Goal: Transaction & Acquisition: Download file/media

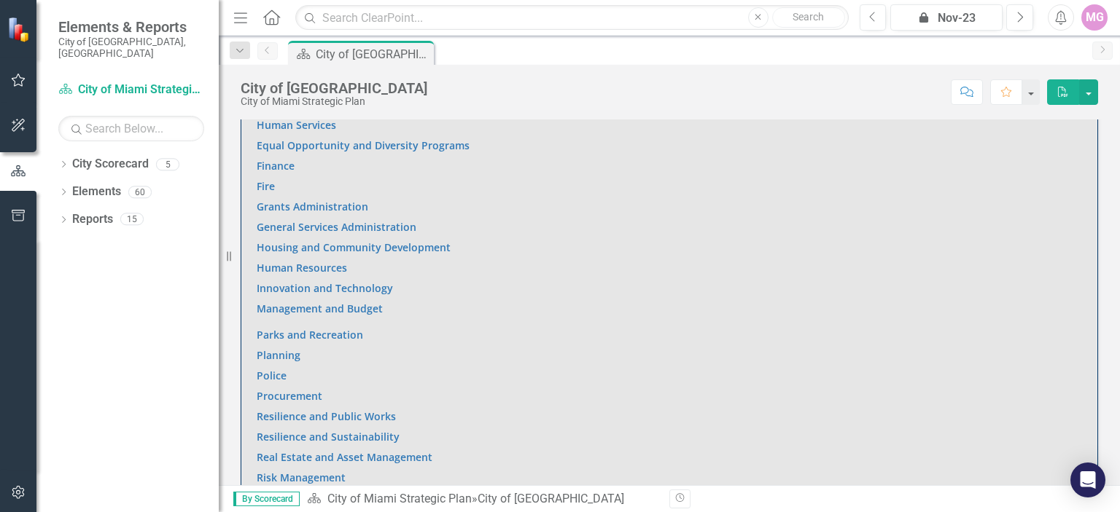
scroll to position [1045, 0]
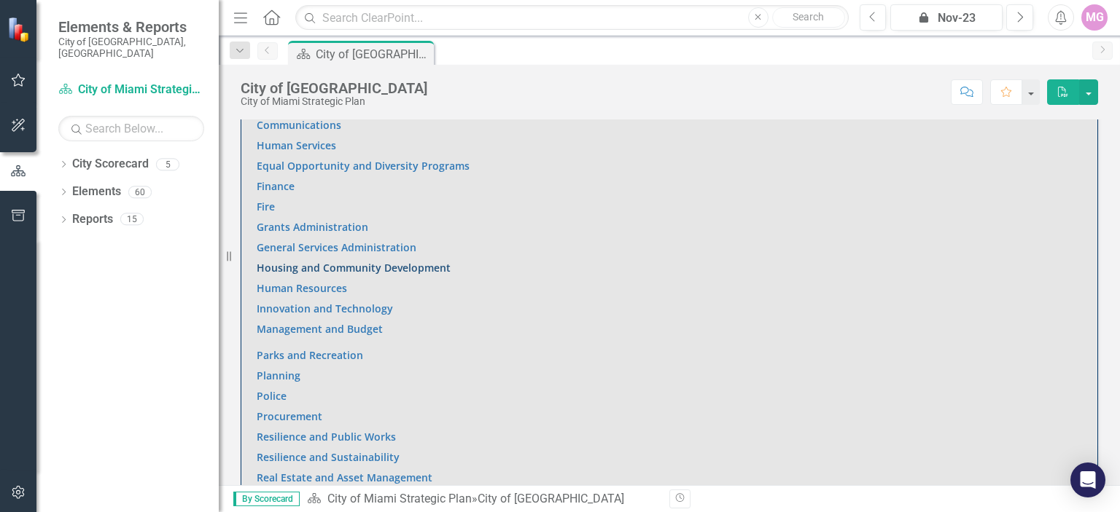
click at [415, 262] on link "Housing and Community Development" at bounding box center [354, 268] width 194 height 14
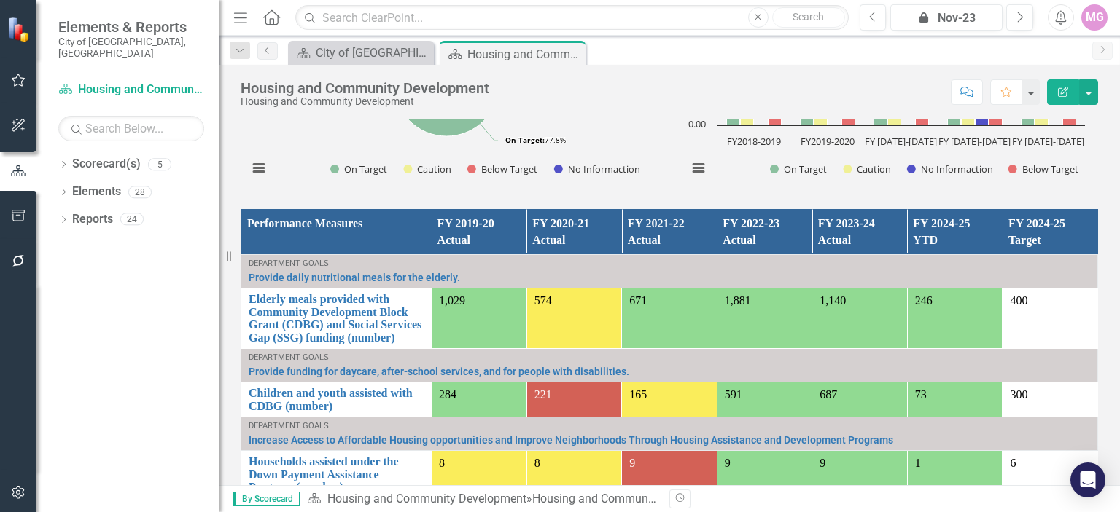
scroll to position [1034, 0]
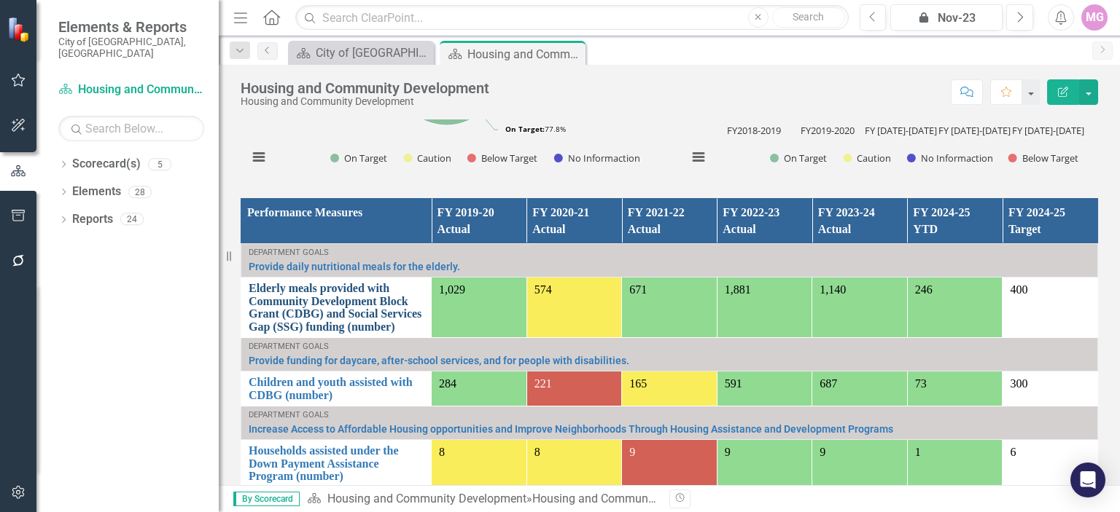
click at [339, 289] on link "Elderly meals provided with Community Development Block Grant (CDBG) and Social…" at bounding box center [336, 307] width 175 height 51
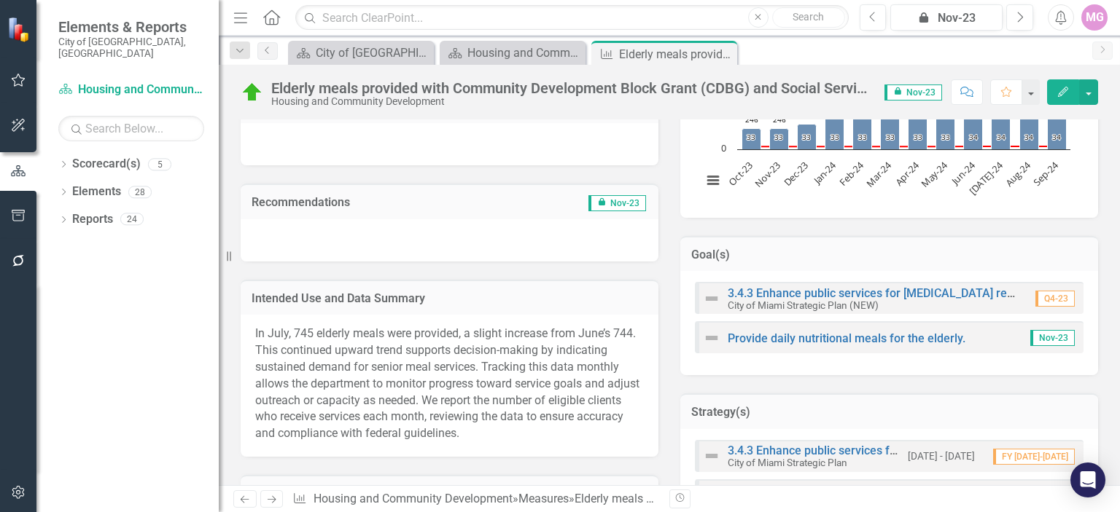
scroll to position [343, 0]
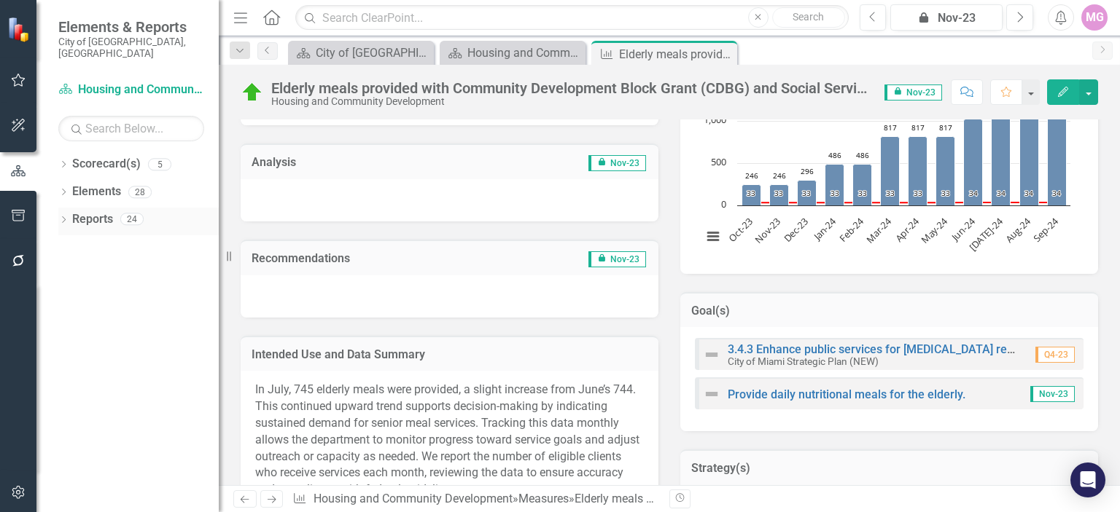
click at [130, 214] on div "24" at bounding box center [131, 220] width 23 height 12
click at [101, 211] on link "Reports" at bounding box center [92, 219] width 41 height 17
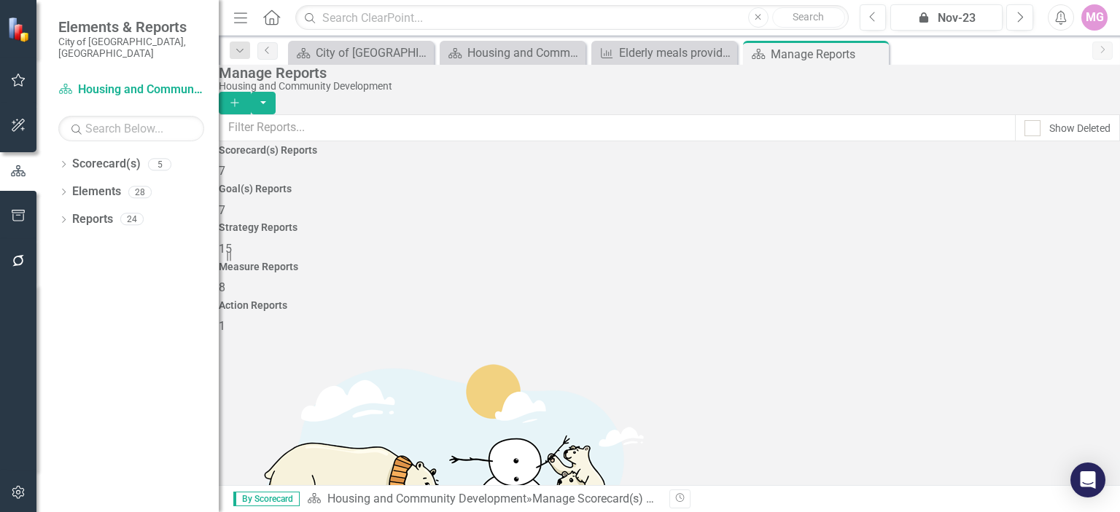
click at [225, 281] on span "8" at bounding box center [222, 288] width 7 height 14
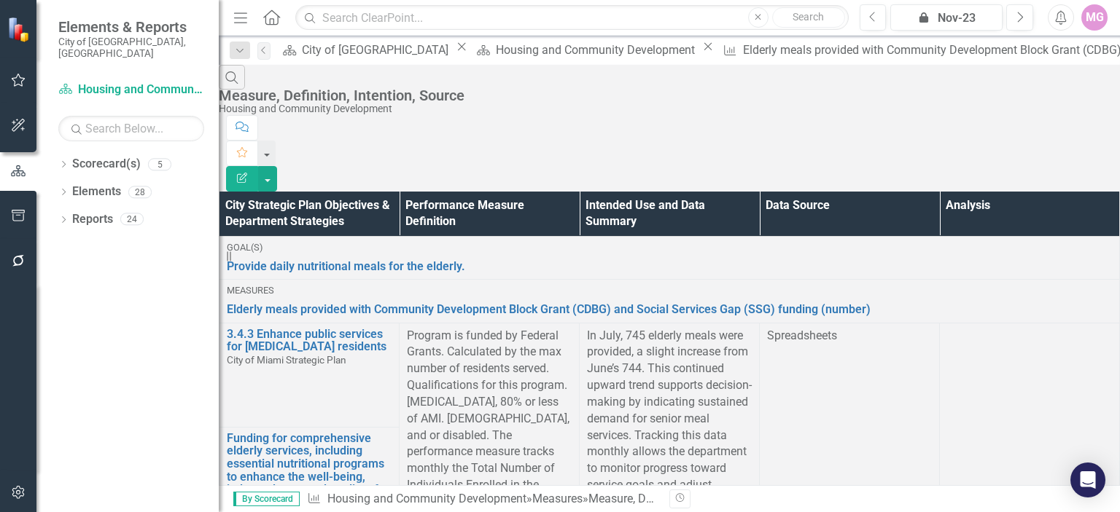
click at [1038, 323] on td at bounding box center [1030, 469] width 180 height 292
click at [1018, 326] on td at bounding box center [1030, 469] width 180 height 292
click at [91, 187] on link "Elements" at bounding box center [96, 192] width 49 height 17
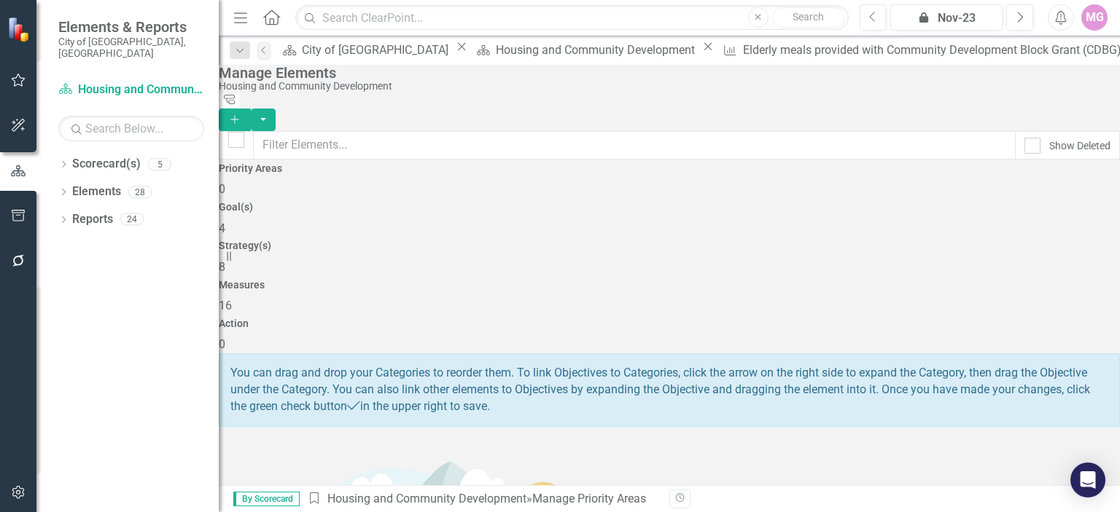
click at [853, 280] on div "Measures 16" at bounding box center [669, 297] width 901 height 35
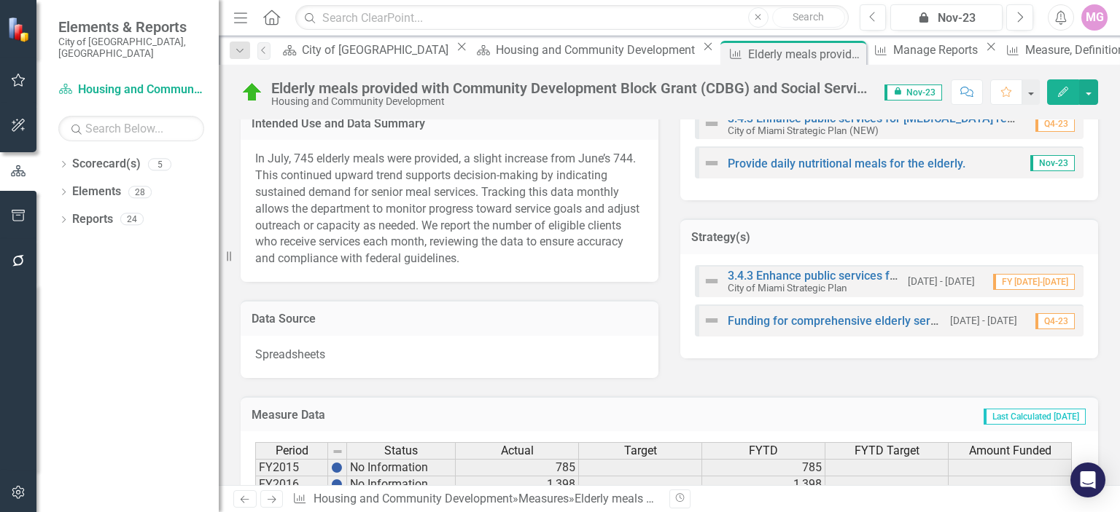
scroll to position [583, 0]
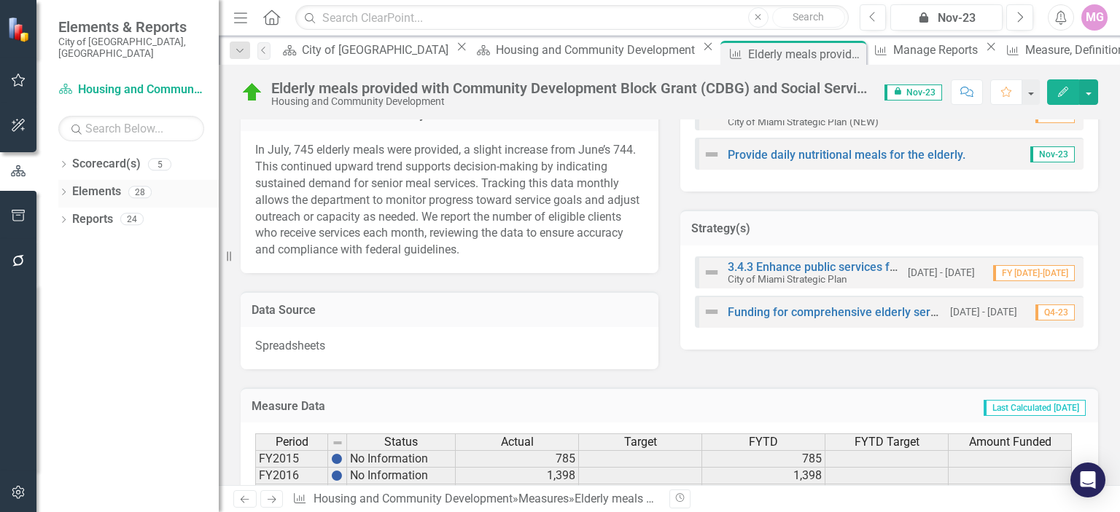
click at [109, 184] on link "Elements" at bounding box center [96, 192] width 49 height 17
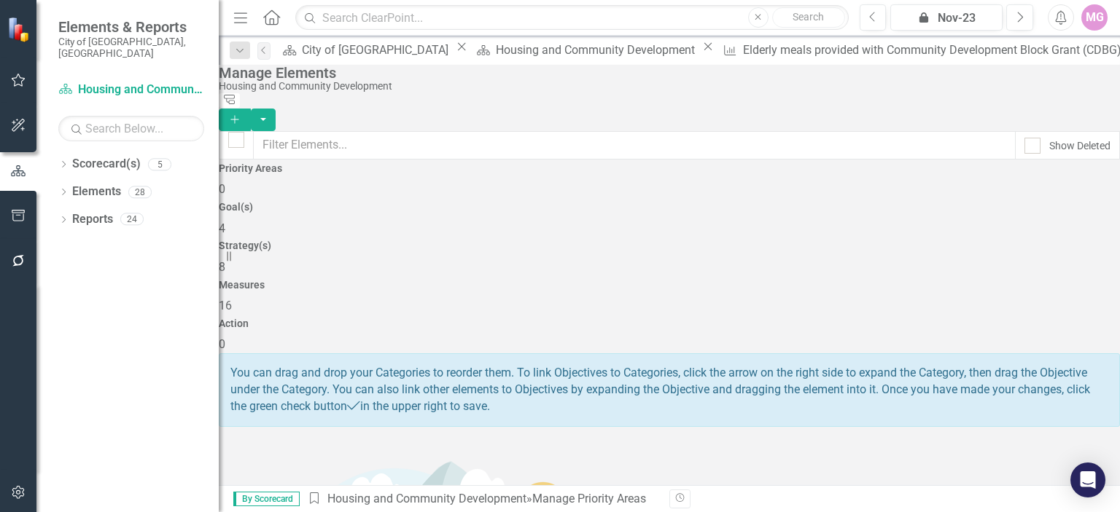
click at [813, 280] on div "Measures 16" at bounding box center [669, 297] width 901 height 35
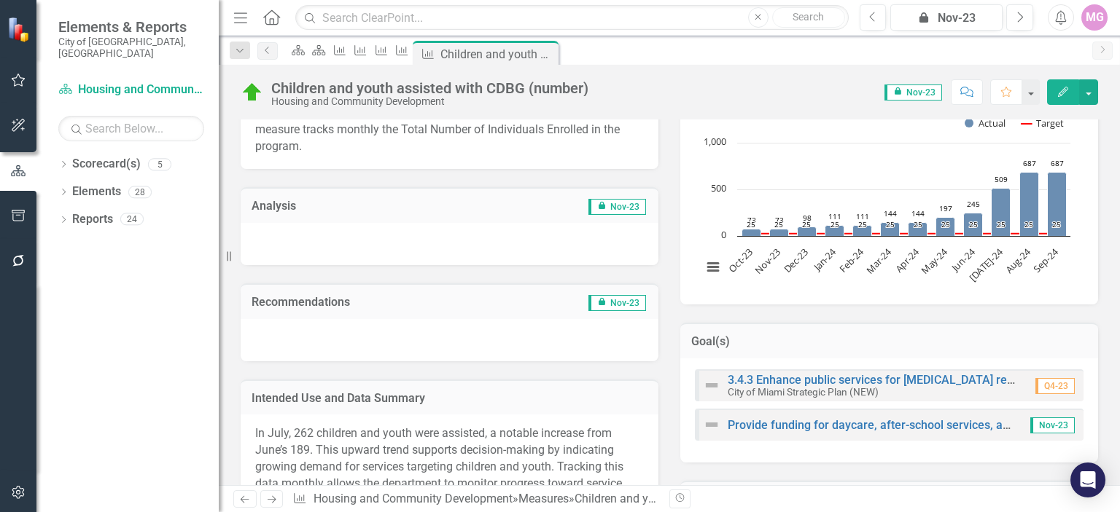
scroll to position [339, 0]
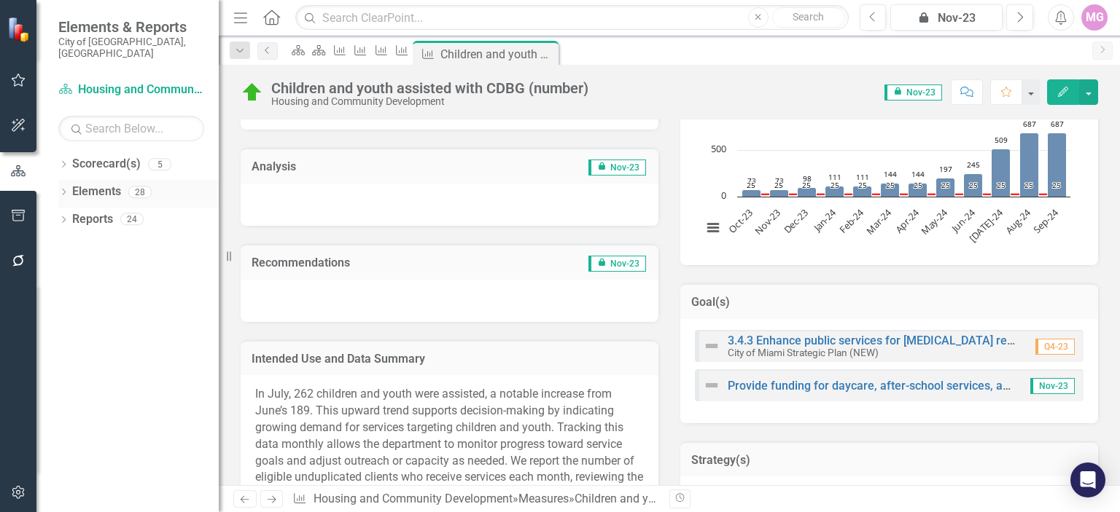
click at [92, 185] on link "Elements" at bounding box center [96, 192] width 49 height 17
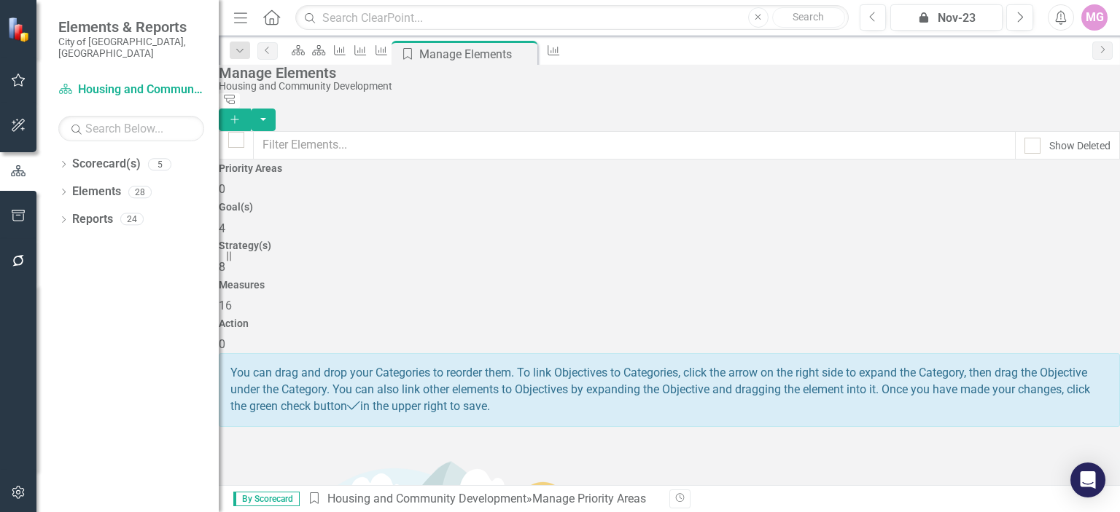
click at [232, 299] on span "16" at bounding box center [225, 306] width 13 height 14
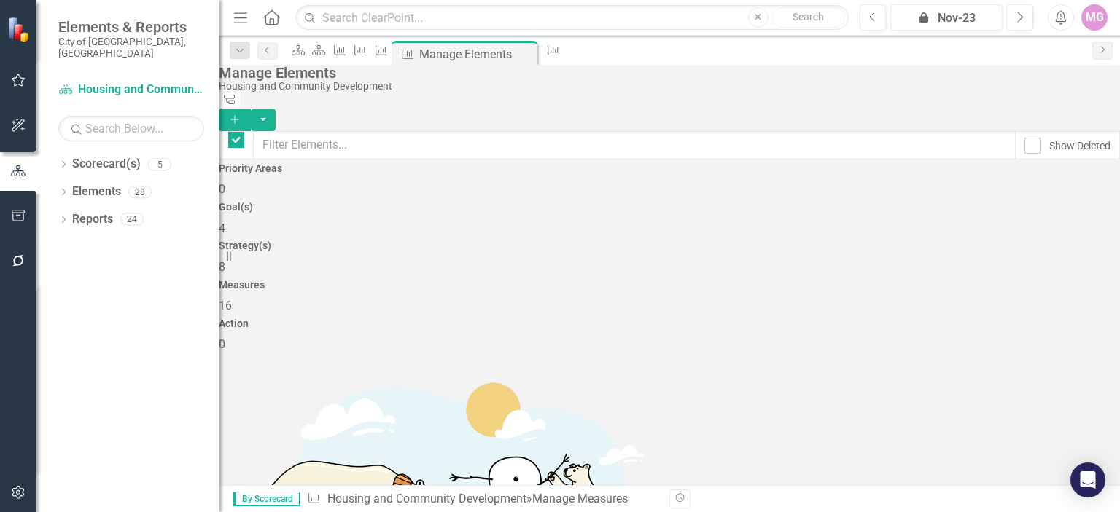
checkbox input "false"
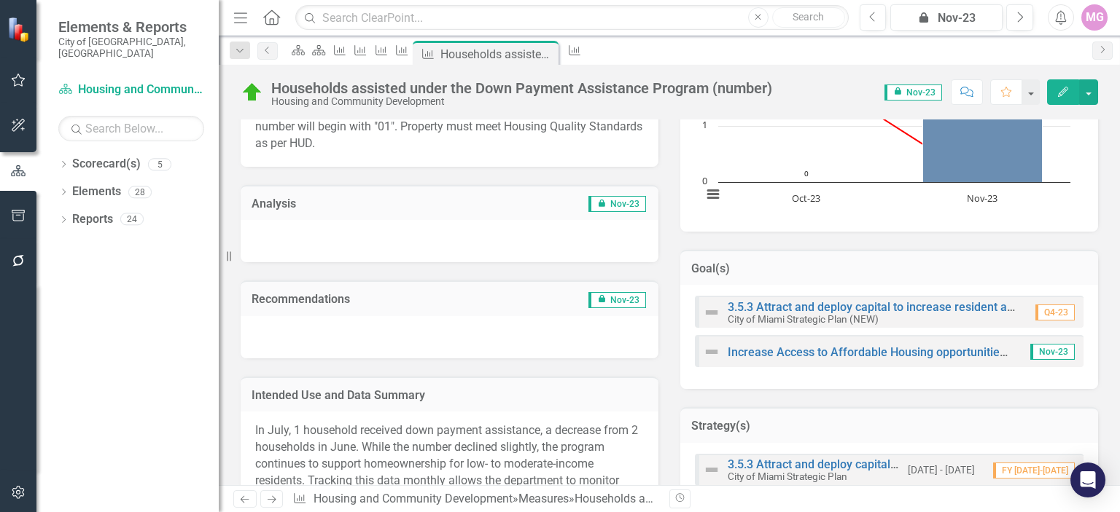
scroll to position [377, 0]
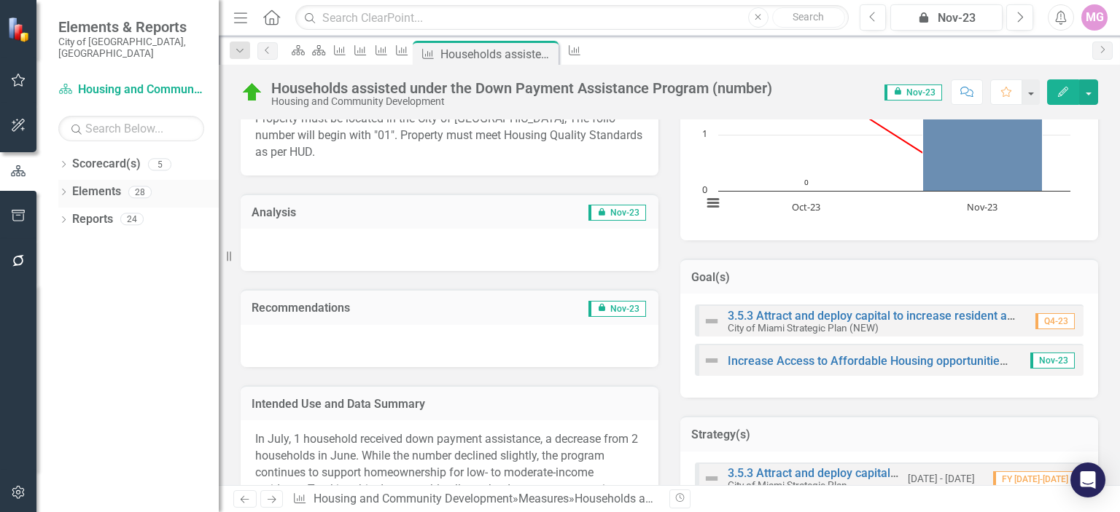
click at [105, 186] on link "Elements" at bounding box center [96, 192] width 49 height 17
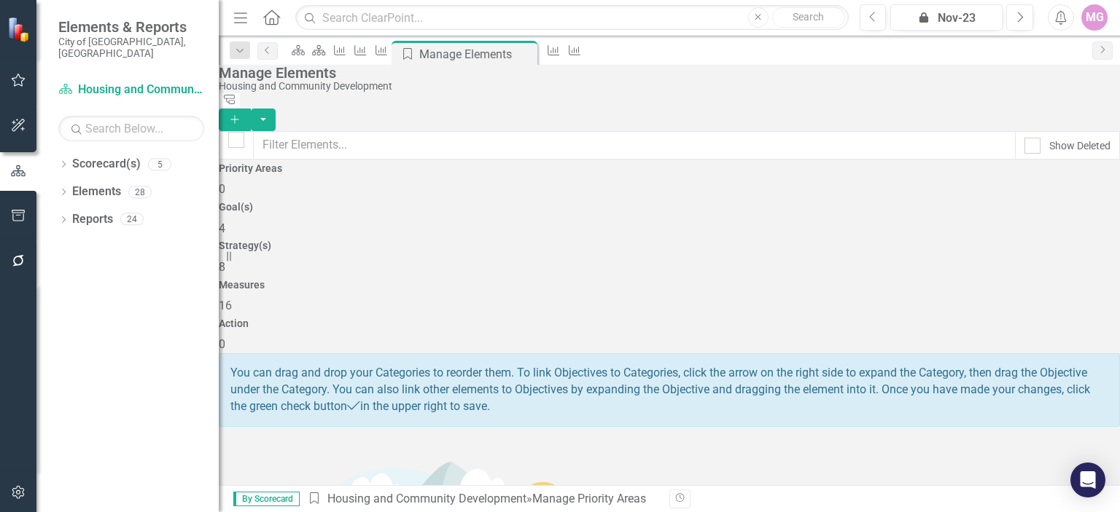
click at [811, 280] on div "Measures 16" at bounding box center [669, 297] width 901 height 35
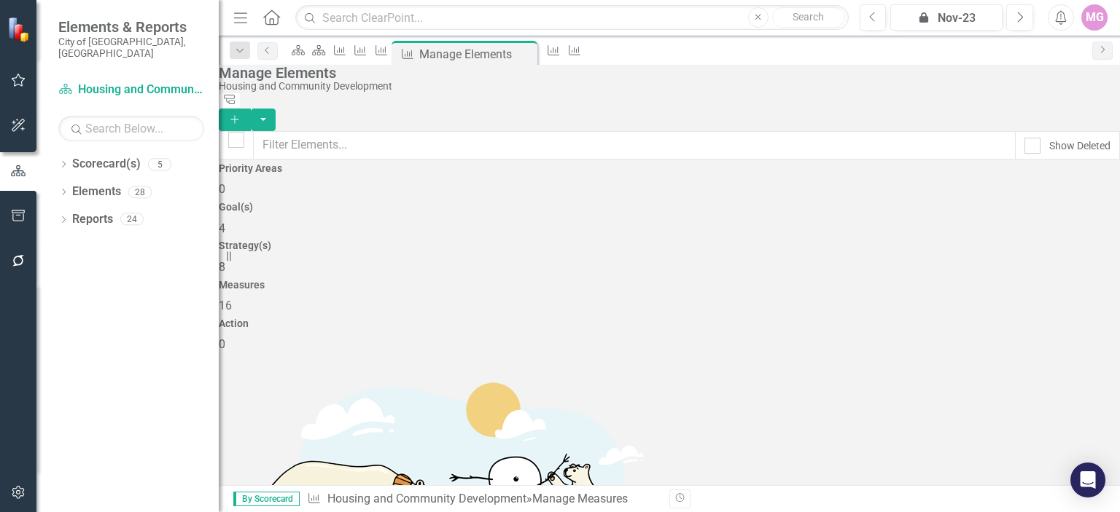
scroll to position [153, 0]
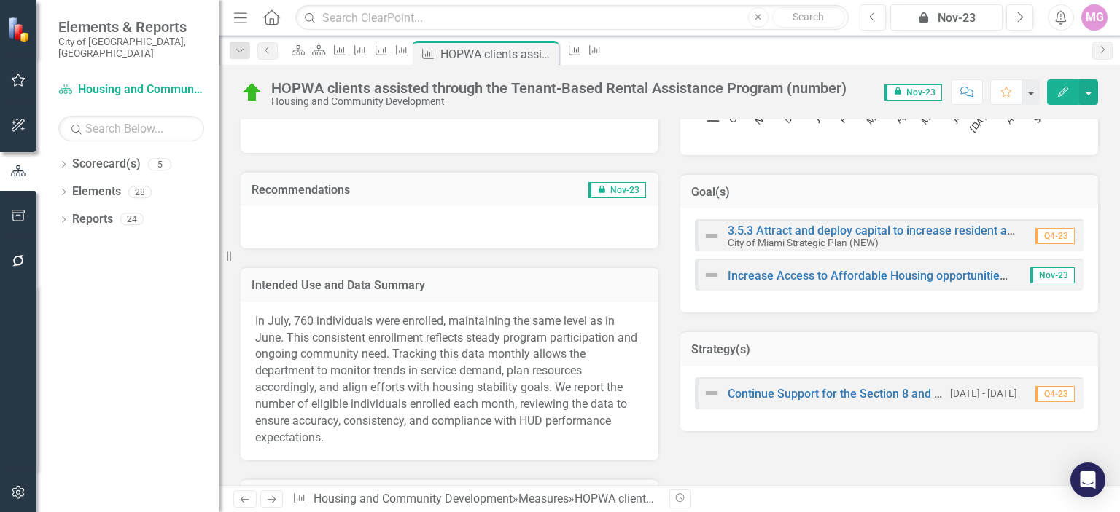
scroll to position [569, 0]
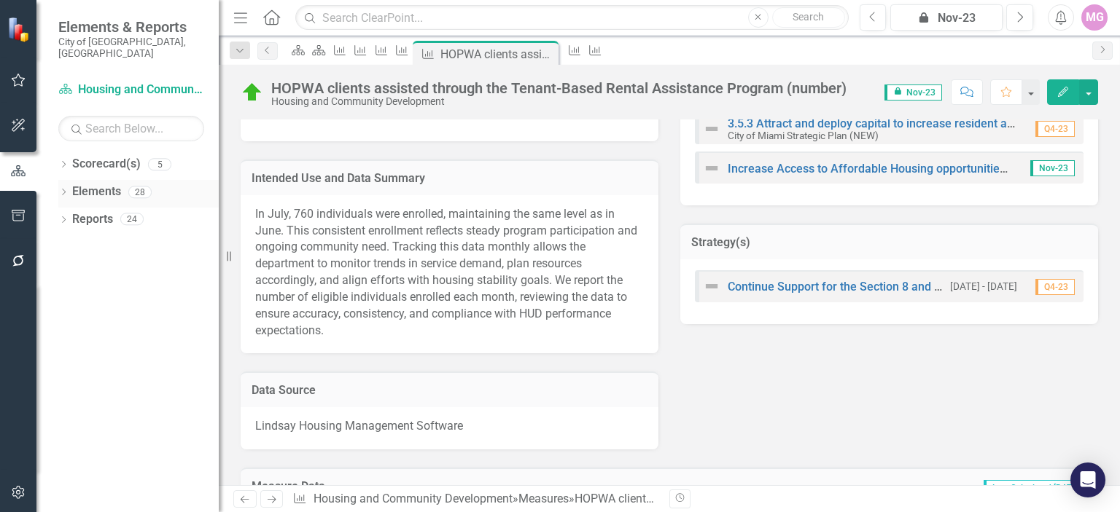
click at [93, 184] on link "Elements" at bounding box center [96, 192] width 49 height 17
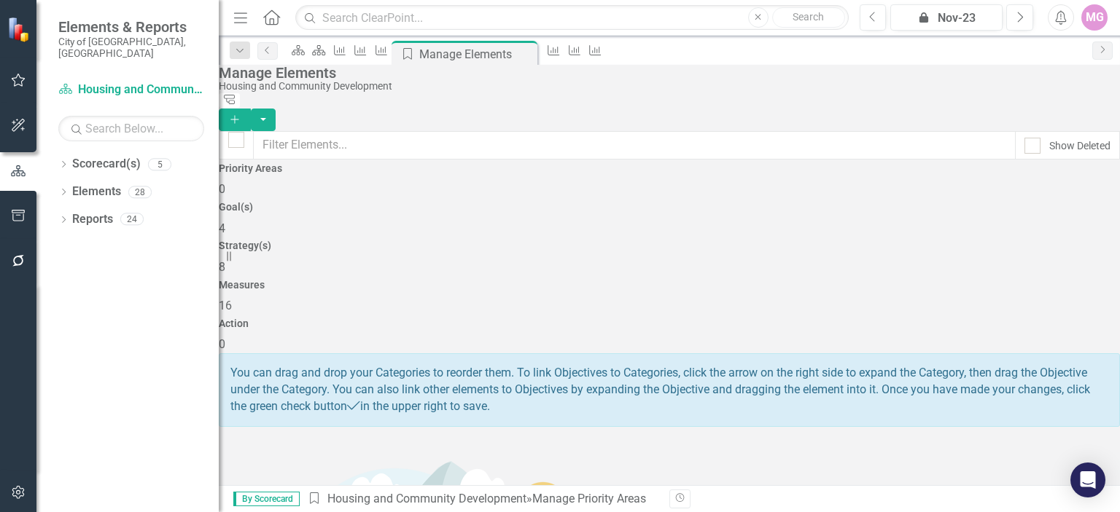
click at [232, 299] on span "16" at bounding box center [225, 306] width 13 height 14
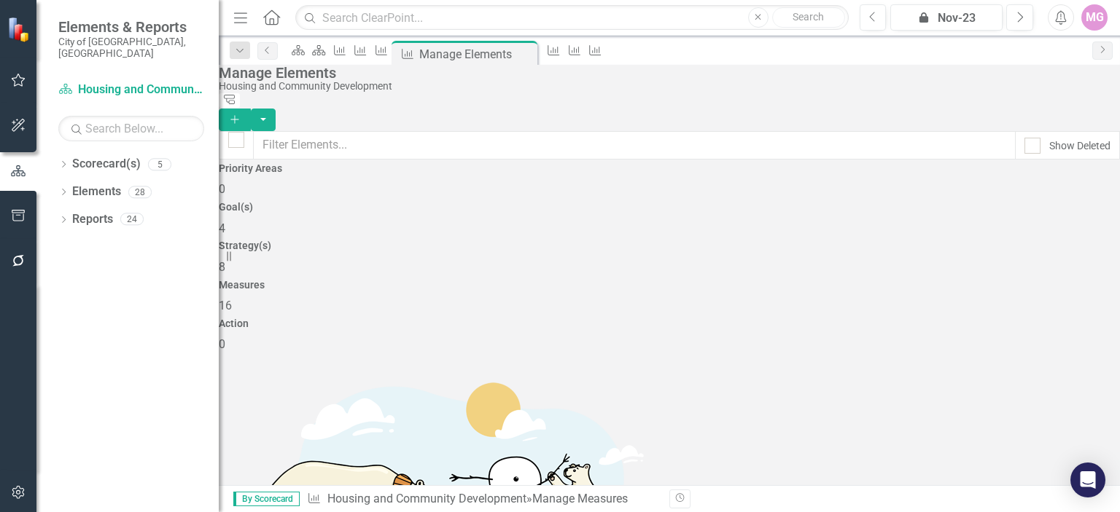
scroll to position [190, 0]
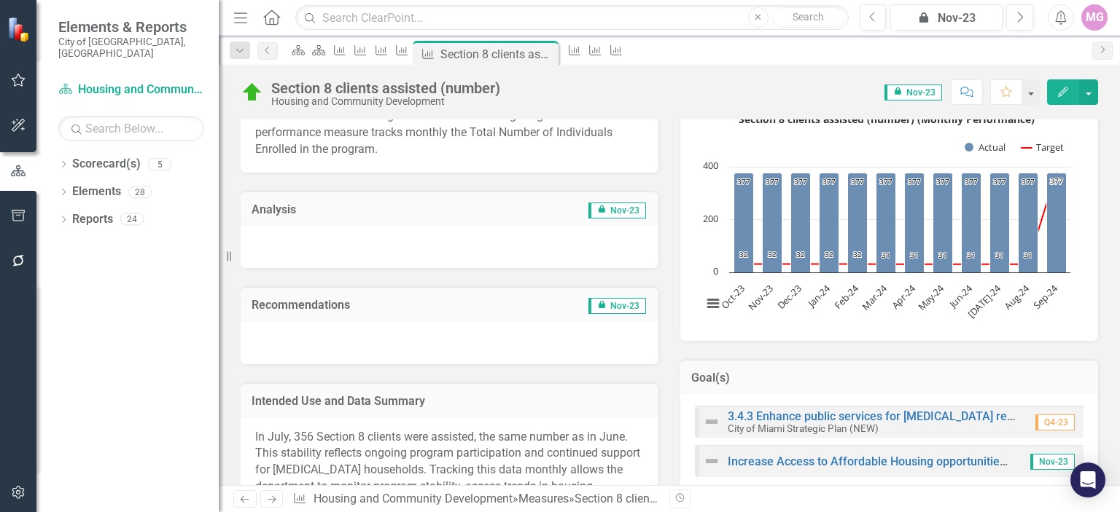
scroll to position [239, 0]
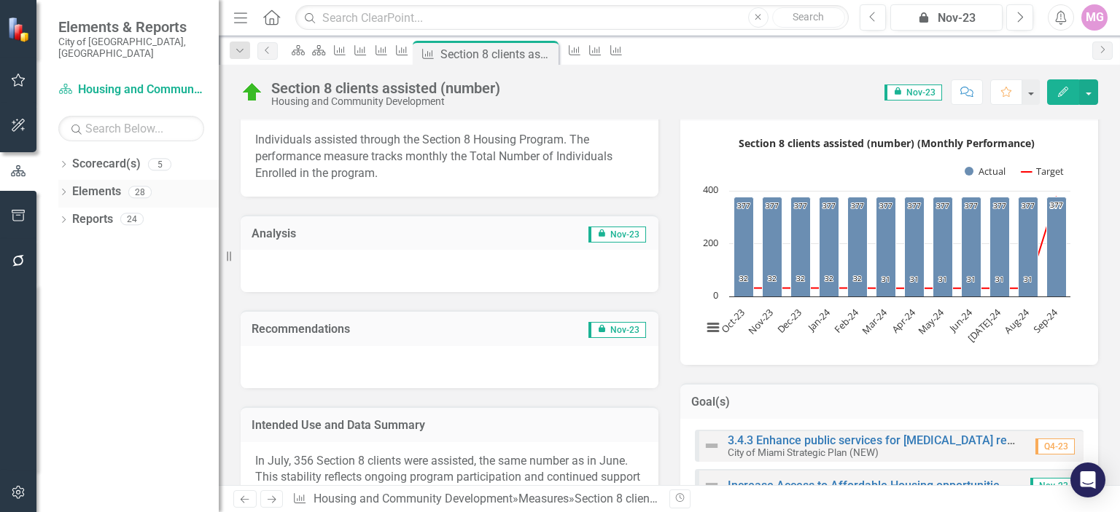
click at [103, 184] on link "Elements" at bounding box center [96, 192] width 49 height 17
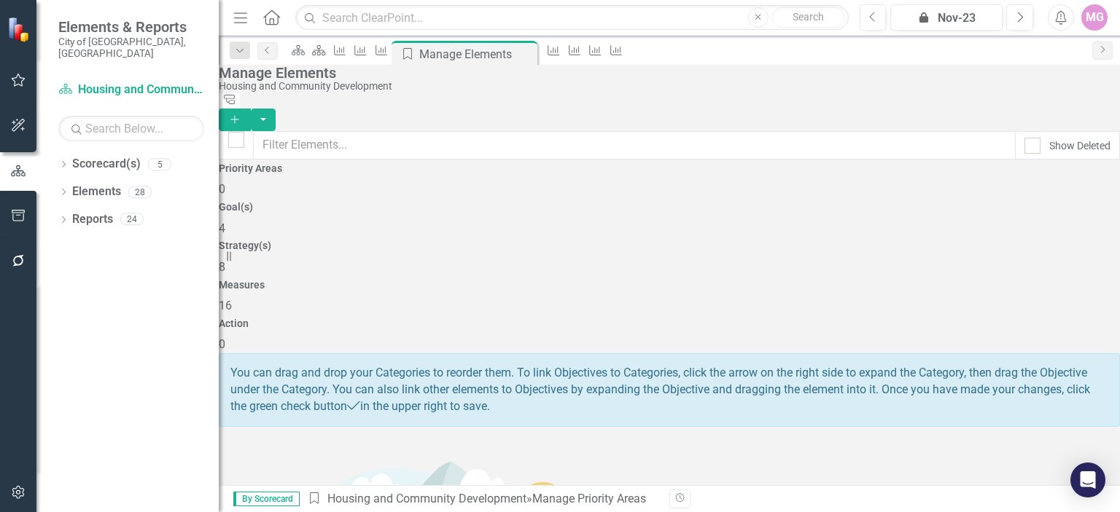
click at [862, 280] on h4 "Measures" at bounding box center [669, 285] width 901 height 11
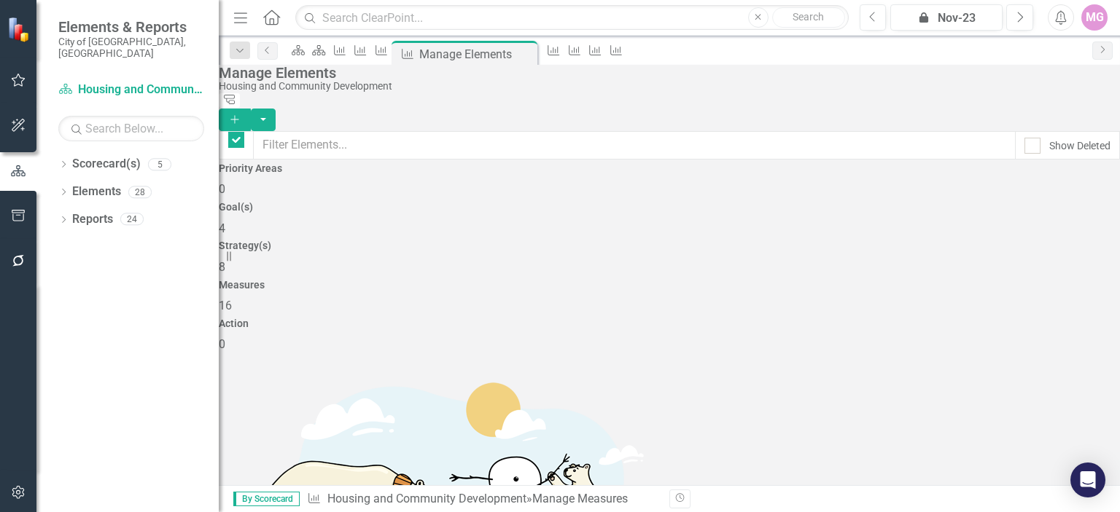
checkbox input "false"
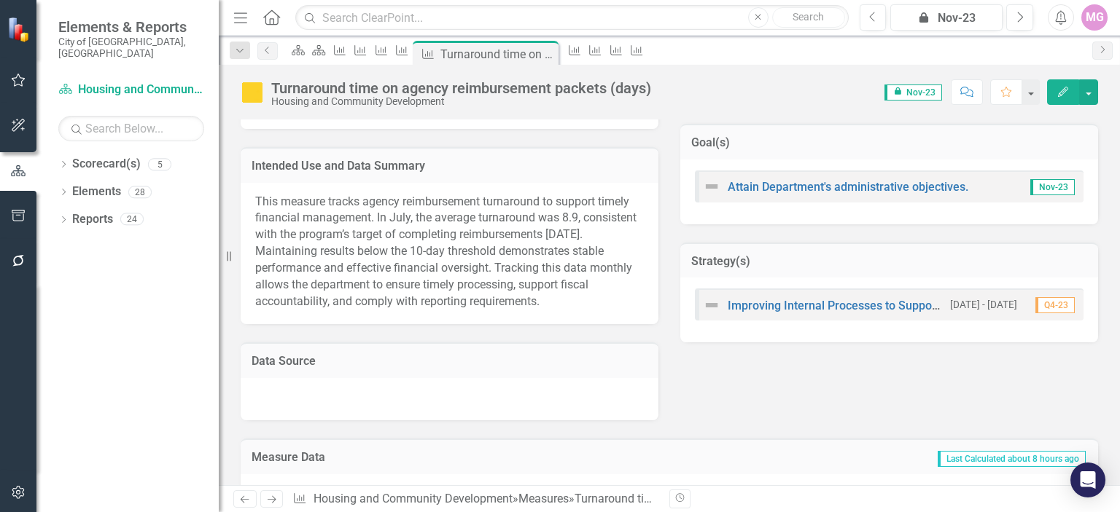
scroll to position [503, 0]
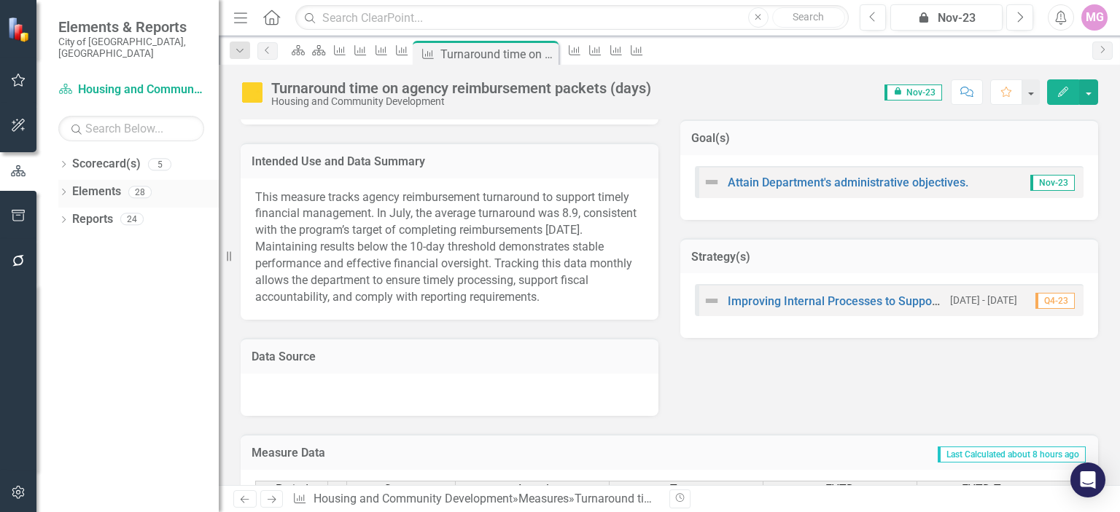
click at [87, 184] on link "Elements" at bounding box center [96, 192] width 49 height 17
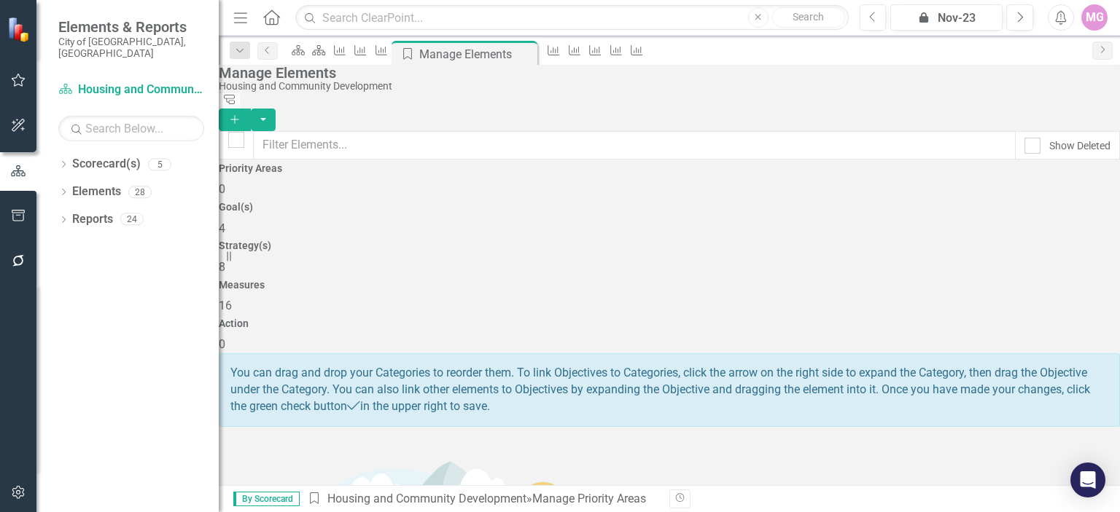
click at [854, 280] on div "Measures 16" at bounding box center [669, 297] width 901 height 35
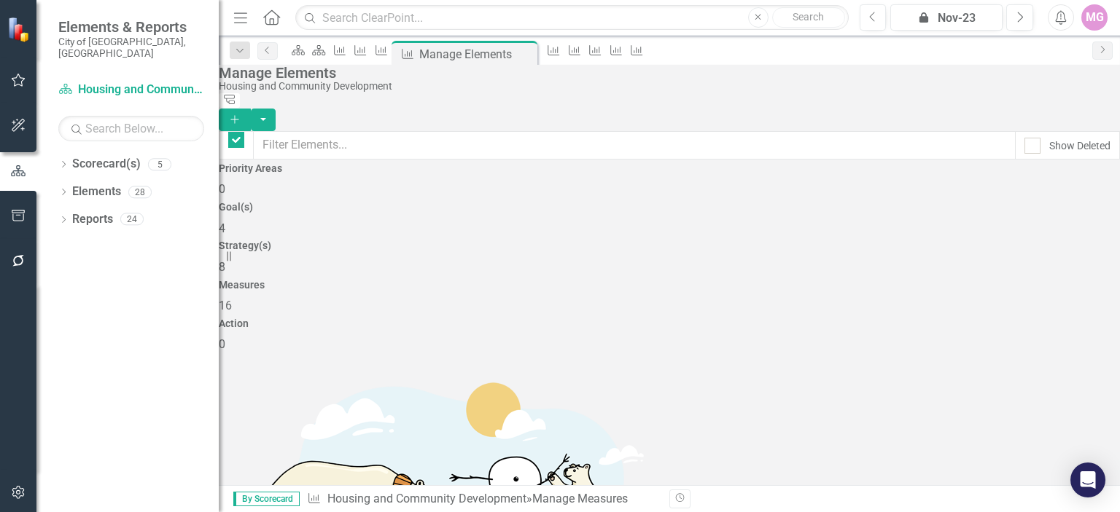
checkbox input "false"
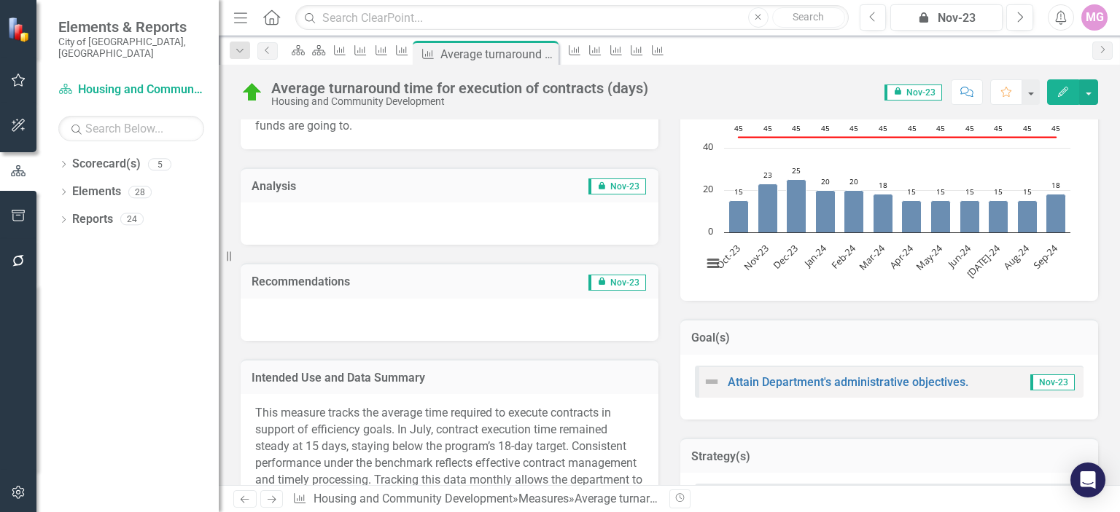
scroll to position [308, 0]
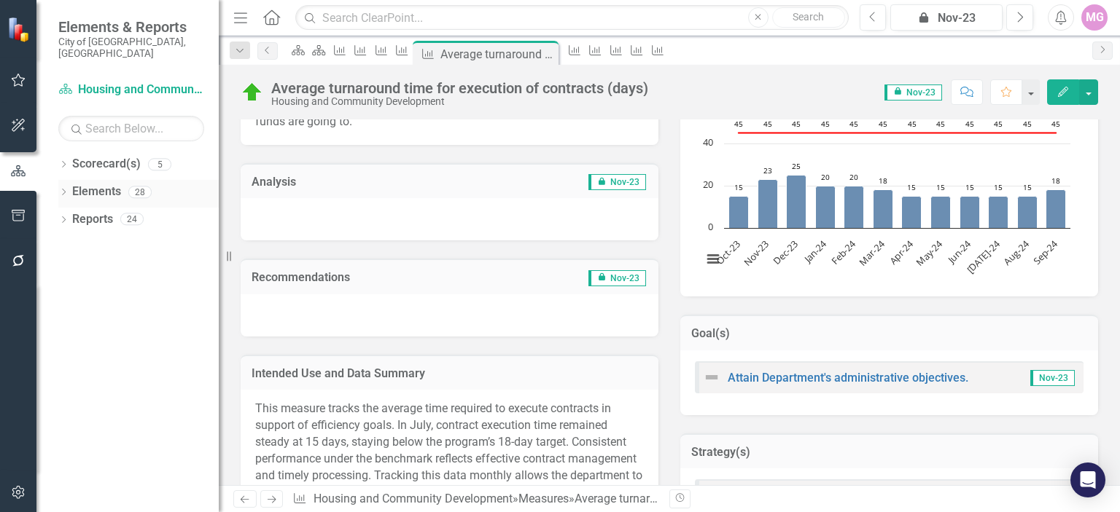
click at [99, 184] on link "Elements" at bounding box center [96, 192] width 49 height 17
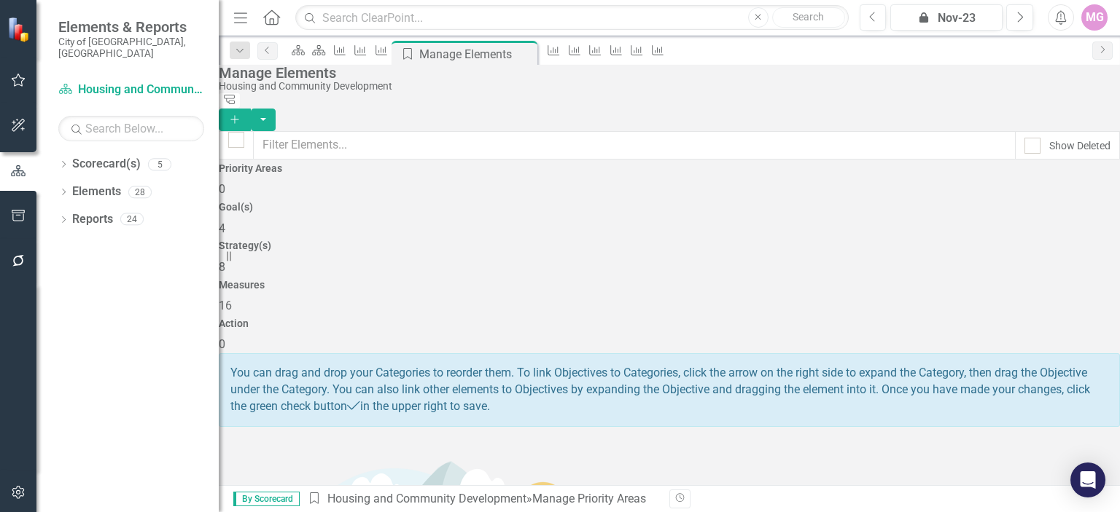
click at [851, 280] on div "Measures 16" at bounding box center [669, 297] width 901 height 35
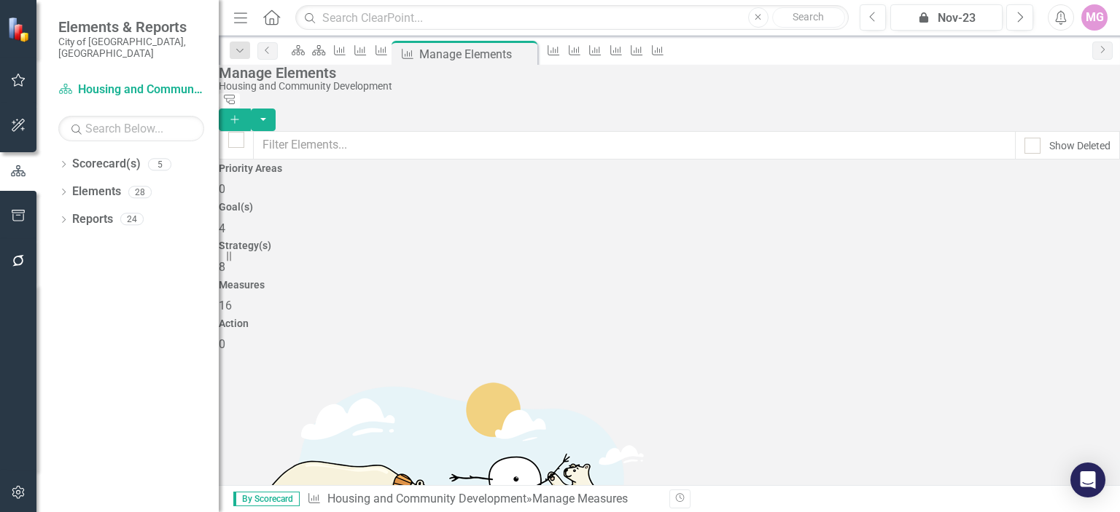
scroll to position [259, 0]
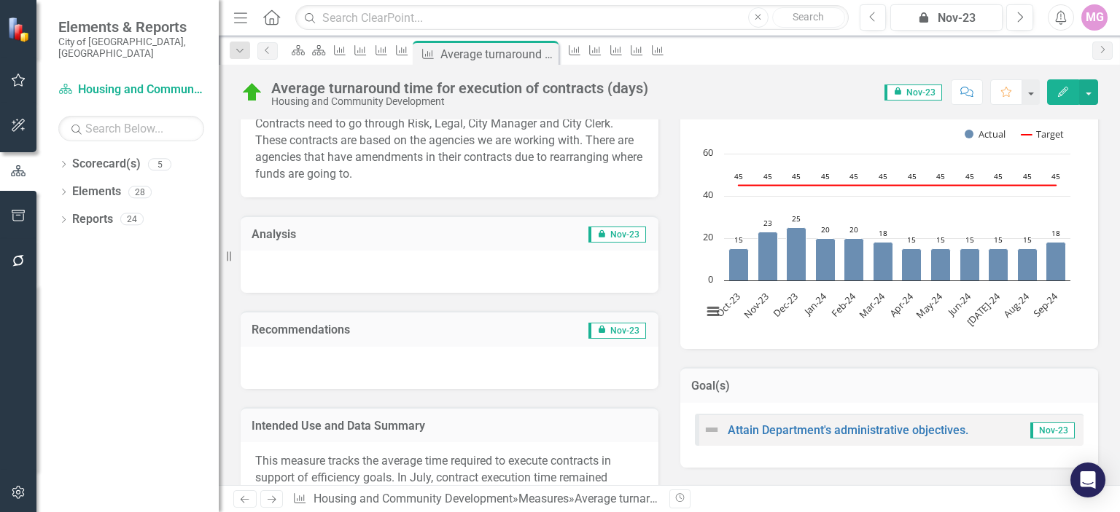
scroll to position [211, 0]
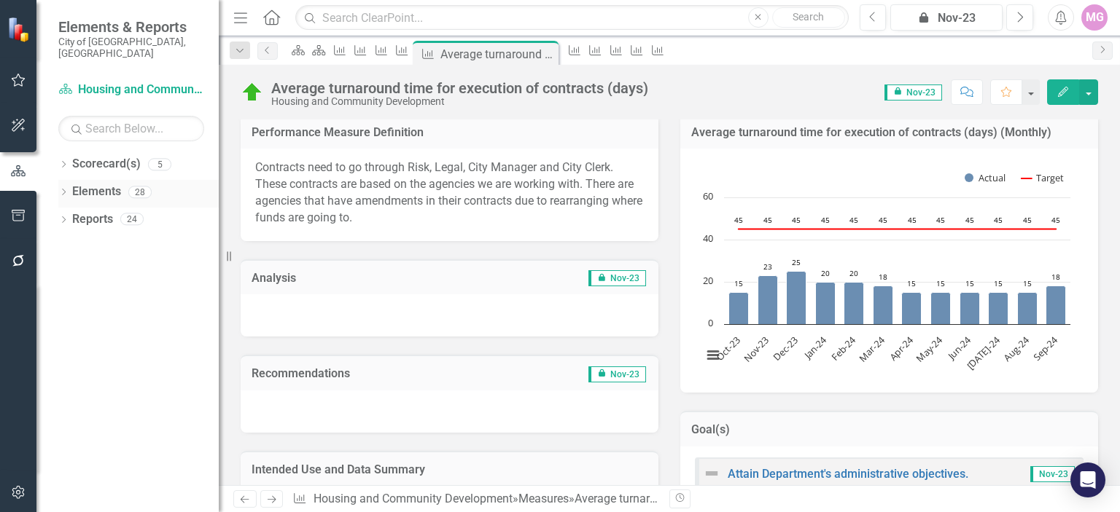
click at [120, 186] on link "Elements" at bounding box center [96, 192] width 49 height 17
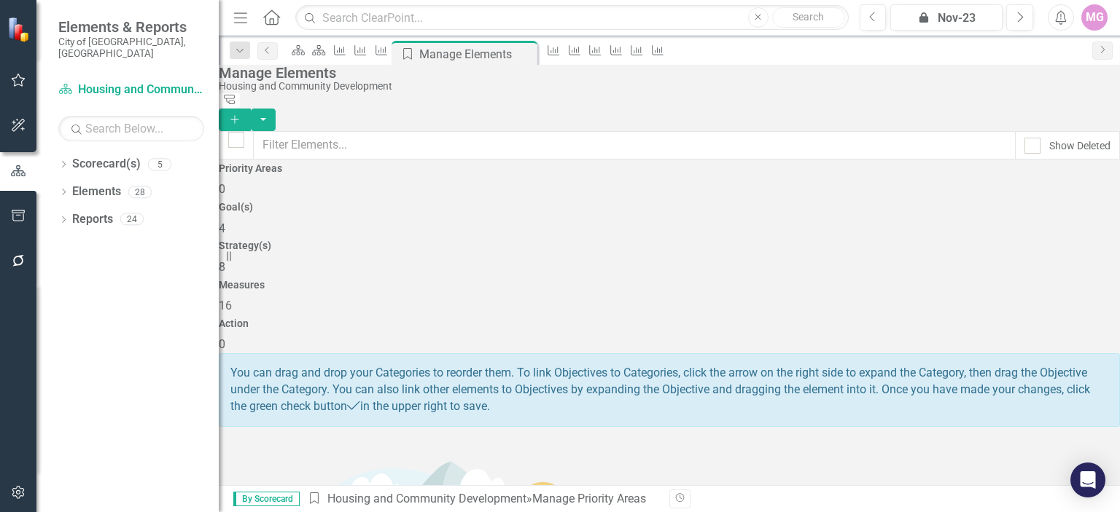
click at [801, 280] on div "Measures 16" at bounding box center [669, 297] width 901 height 35
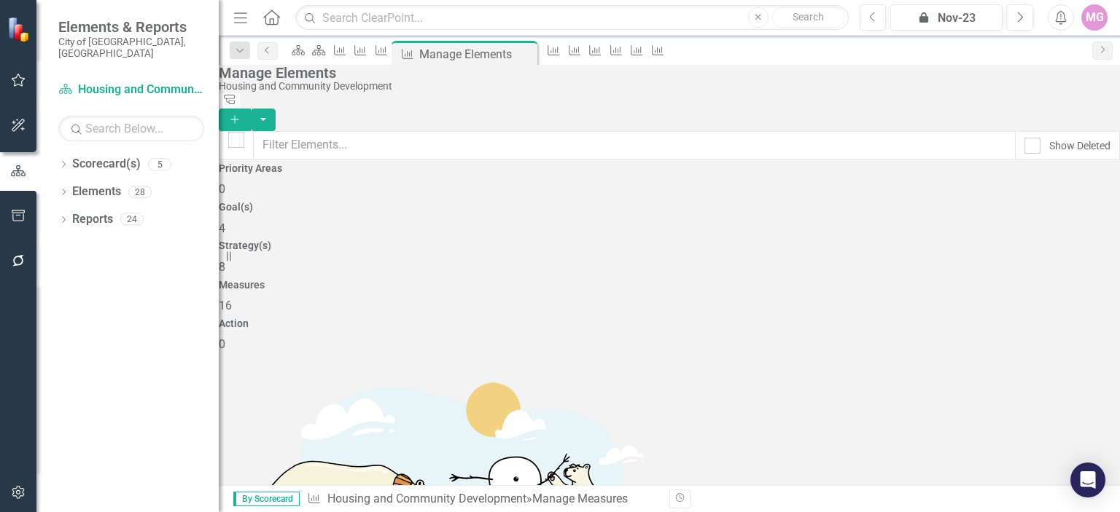
scroll to position [321, 0]
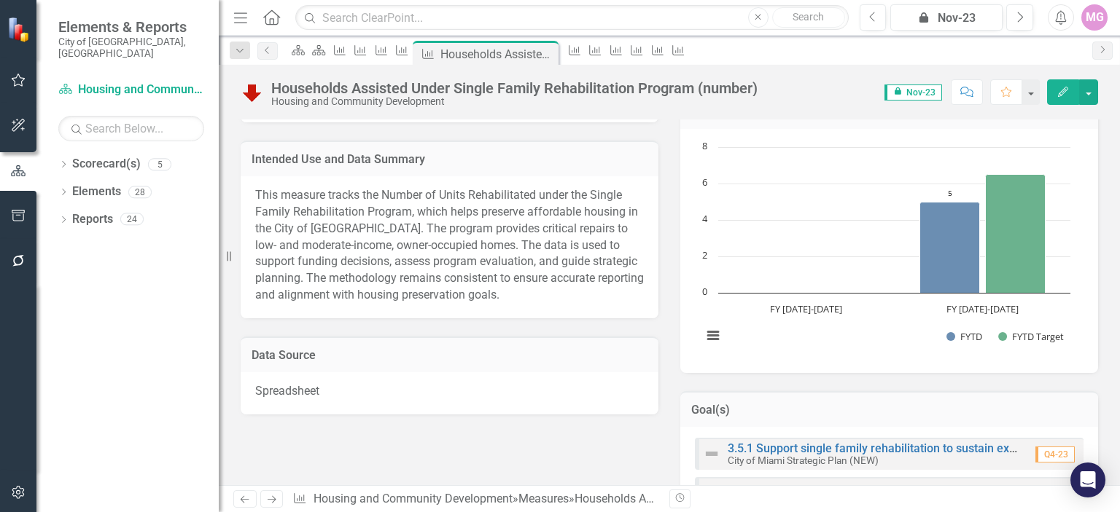
scroll to position [560, 0]
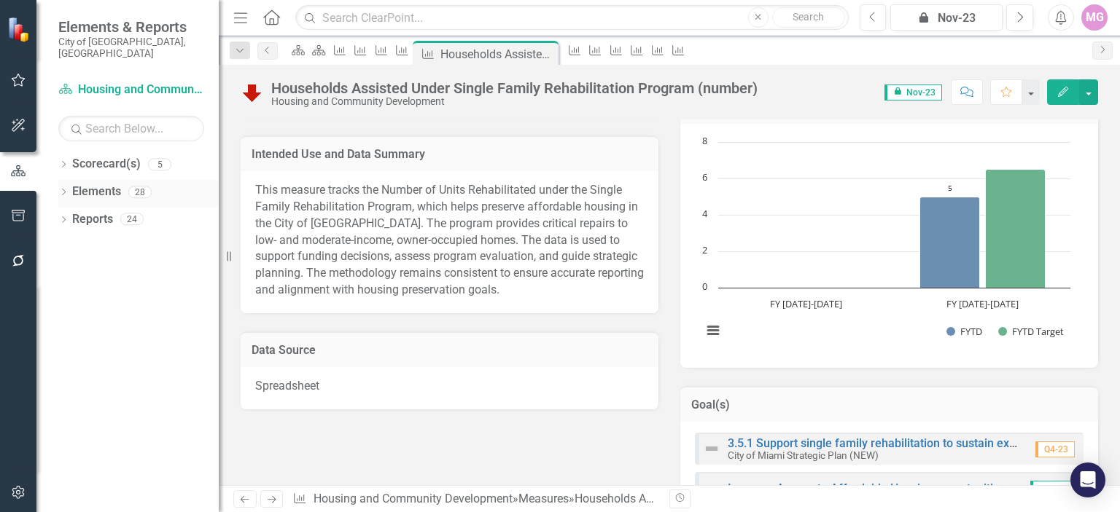
click at [104, 184] on link "Elements" at bounding box center [96, 192] width 49 height 17
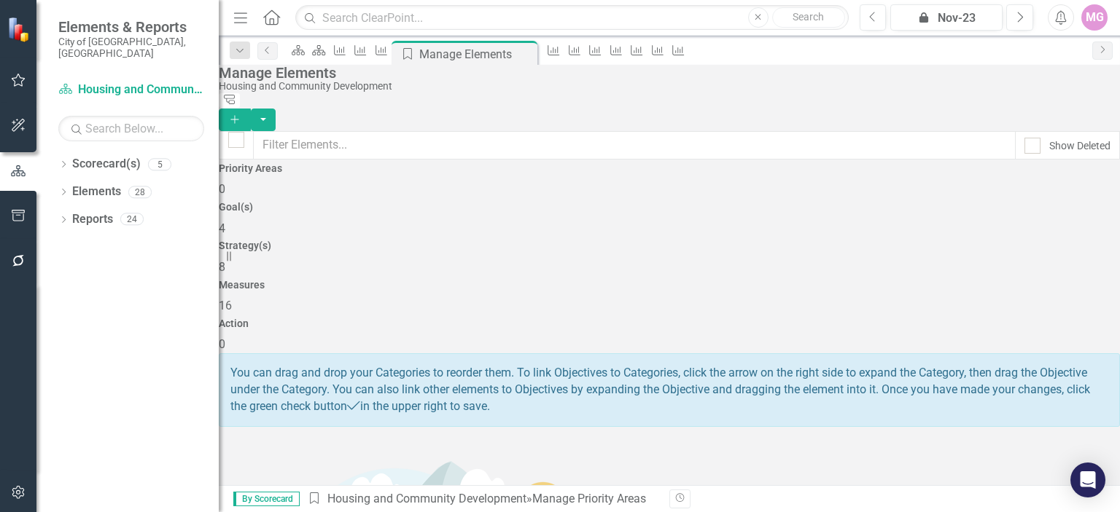
click at [796, 280] on div "Measures 16" at bounding box center [669, 297] width 901 height 35
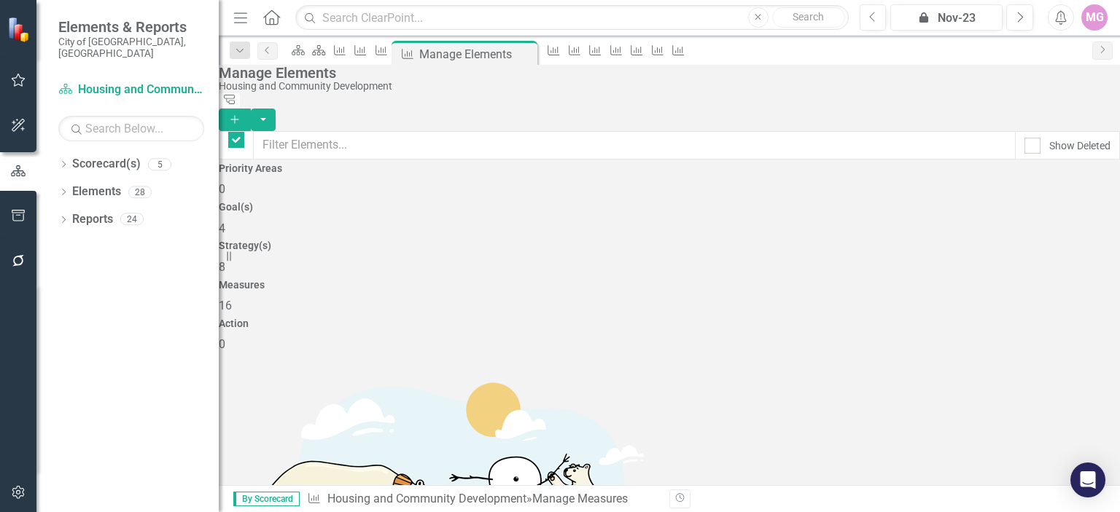
checkbox input "false"
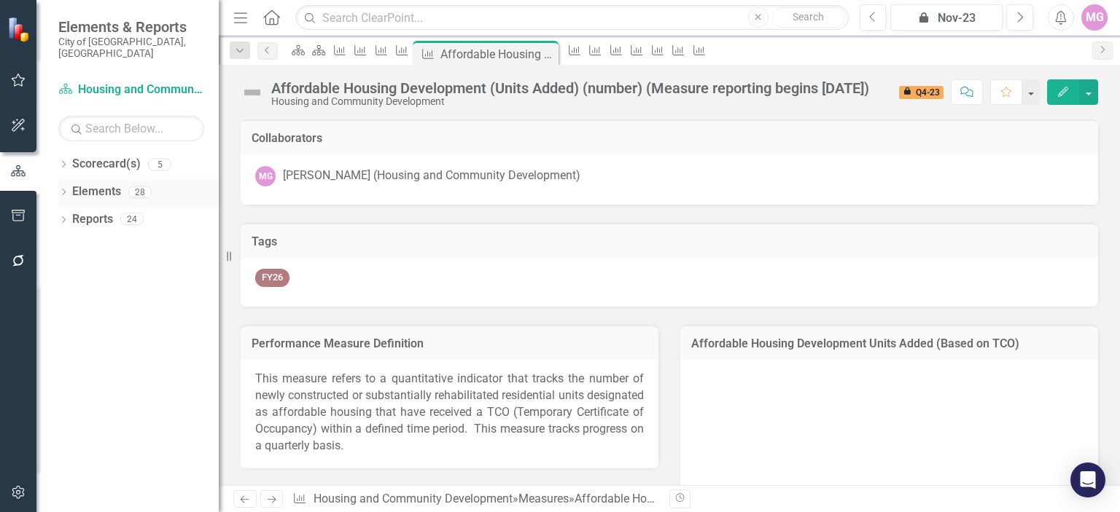
click at [89, 184] on link "Elements" at bounding box center [96, 192] width 49 height 17
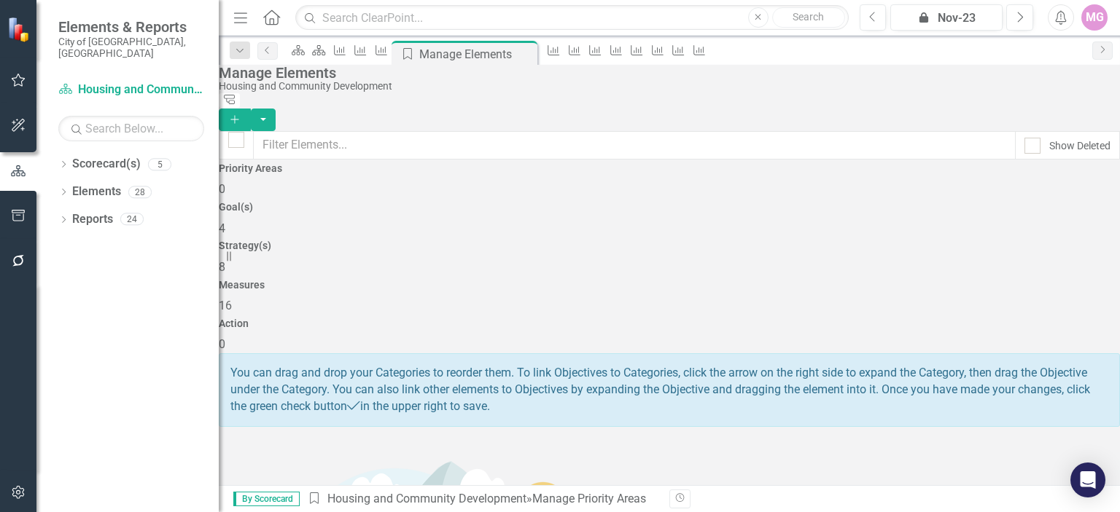
click at [819, 280] on div "Measures 16" at bounding box center [669, 297] width 901 height 35
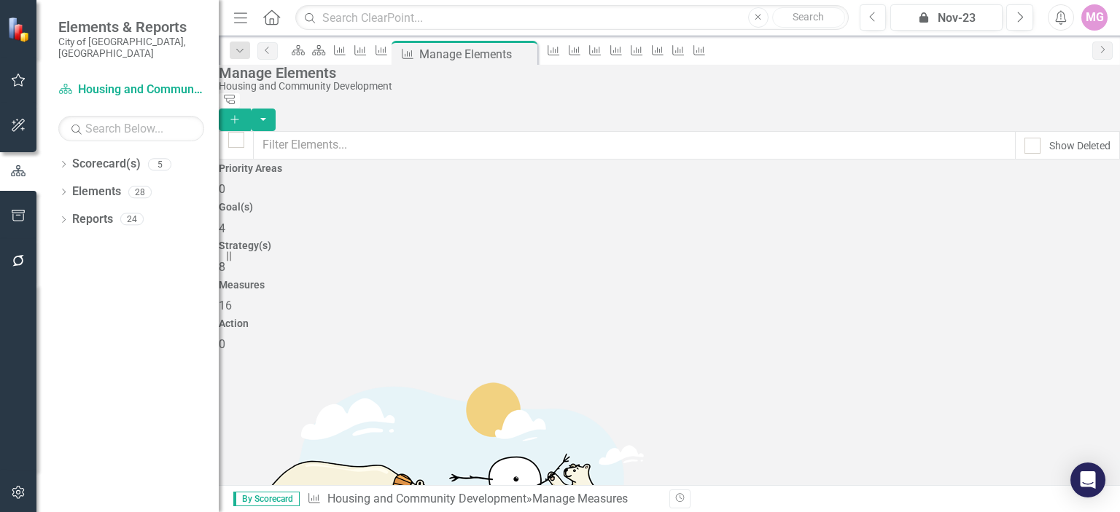
scroll to position [225, 0]
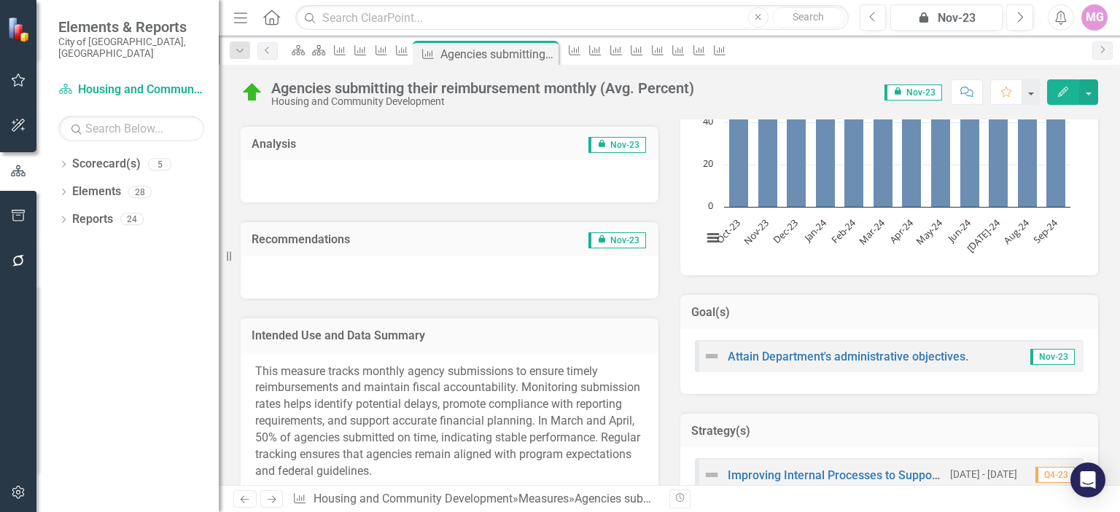
scroll to position [281, 0]
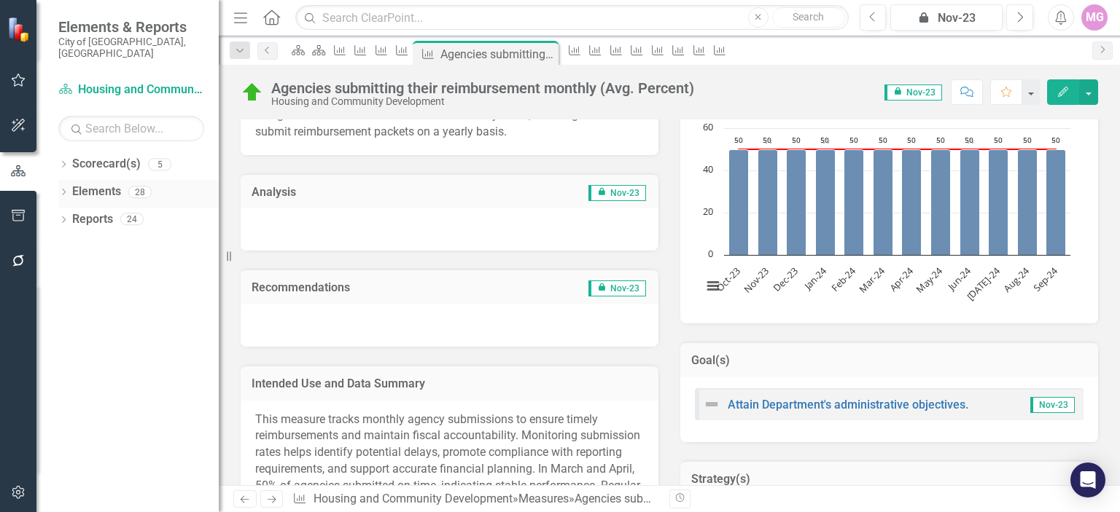
click at [115, 184] on link "Elements" at bounding box center [96, 192] width 49 height 17
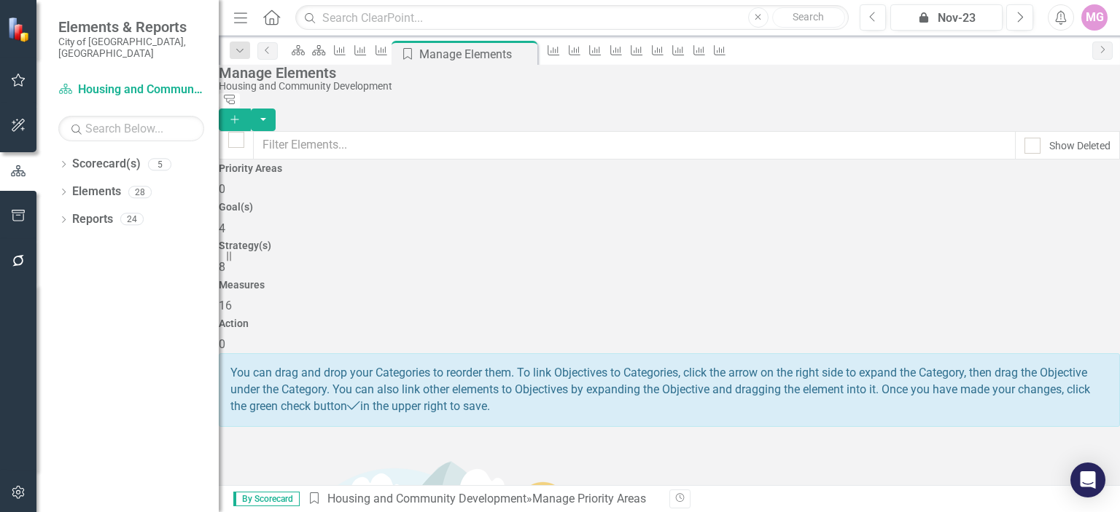
click at [827, 280] on h4 "Measures" at bounding box center [669, 285] width 901 height 11
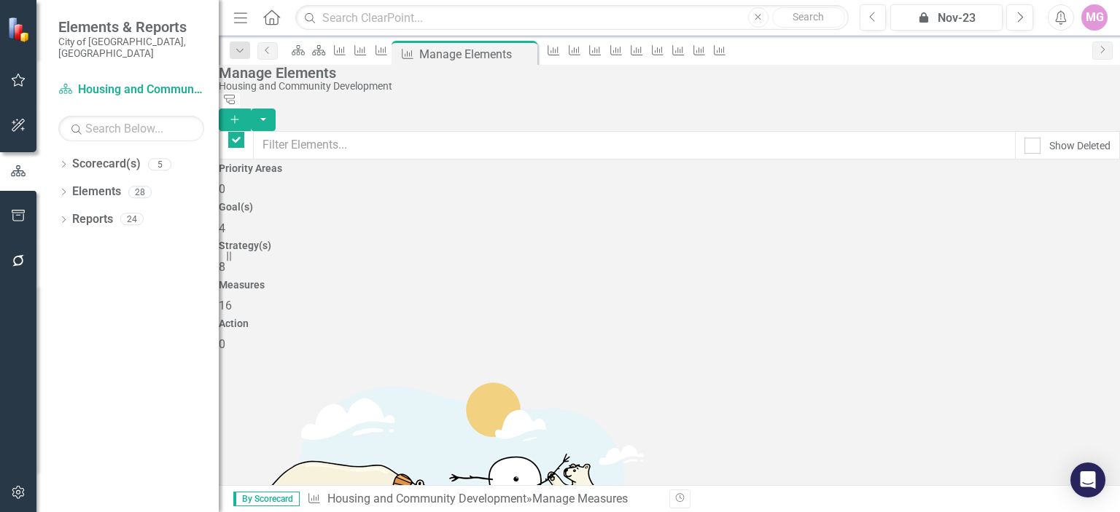
checkbox input "false"
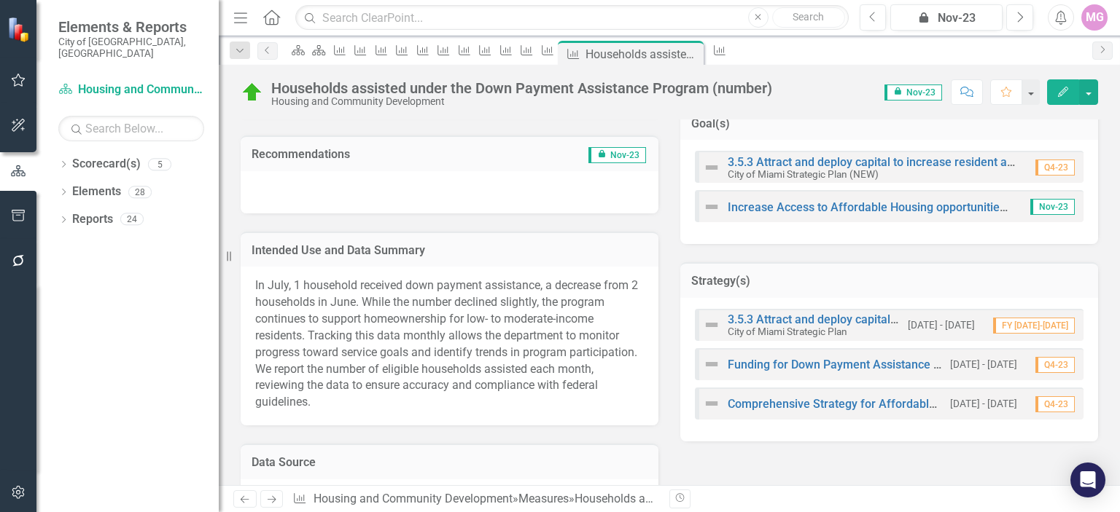
scroll to position [551, 0]
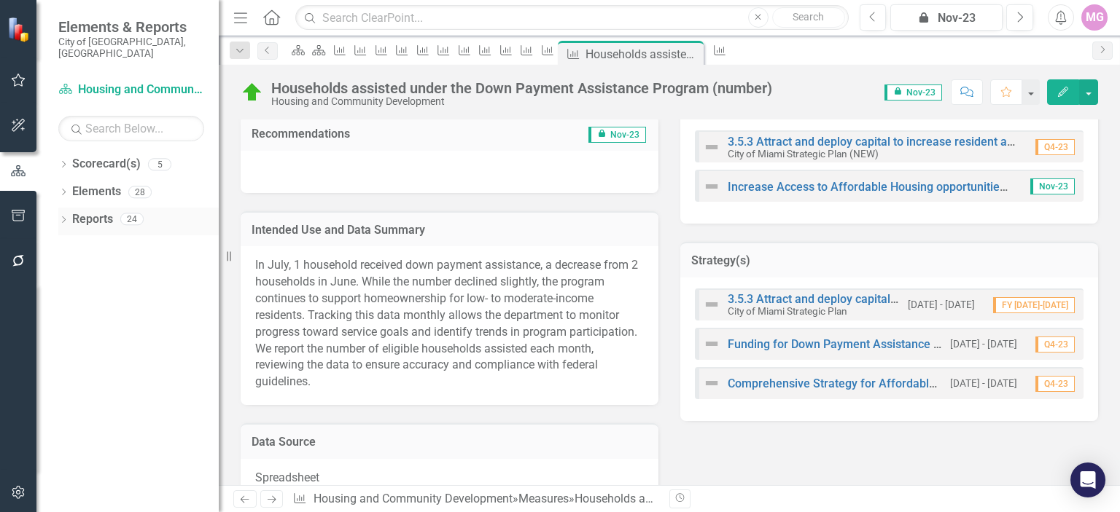
click at [93, 211] on link "Reports" at bounding box center [92, 219] width 41 height 17
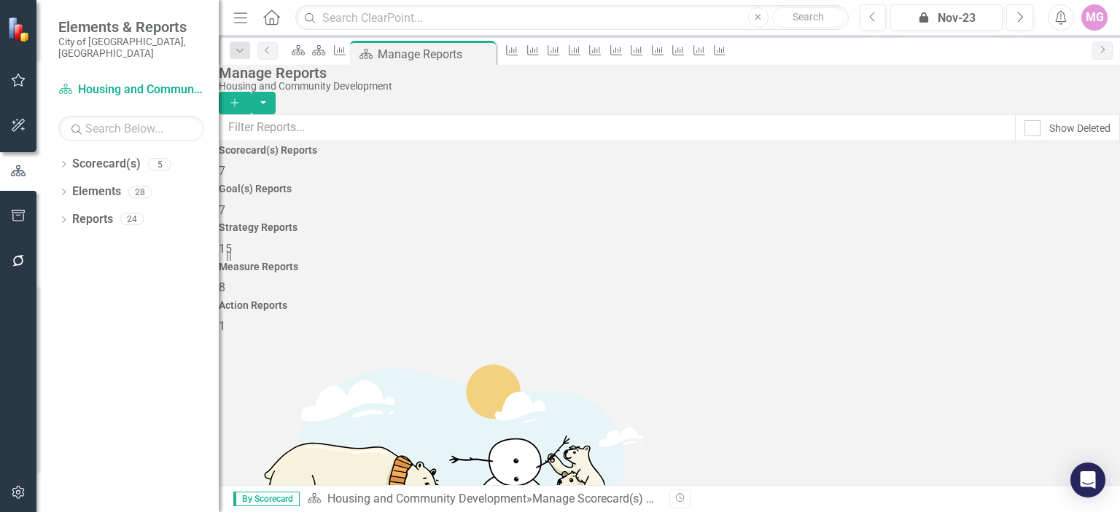
click at [838, 262] on h4 "Measure Reports" at bounding box center [669, 267] width 901 height 11
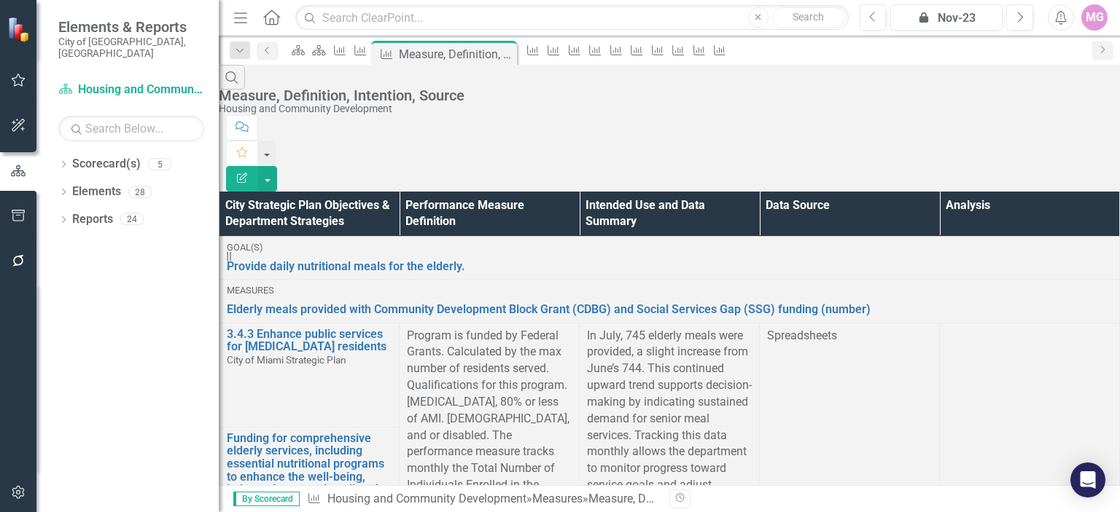
scroll to position [1955, 0]
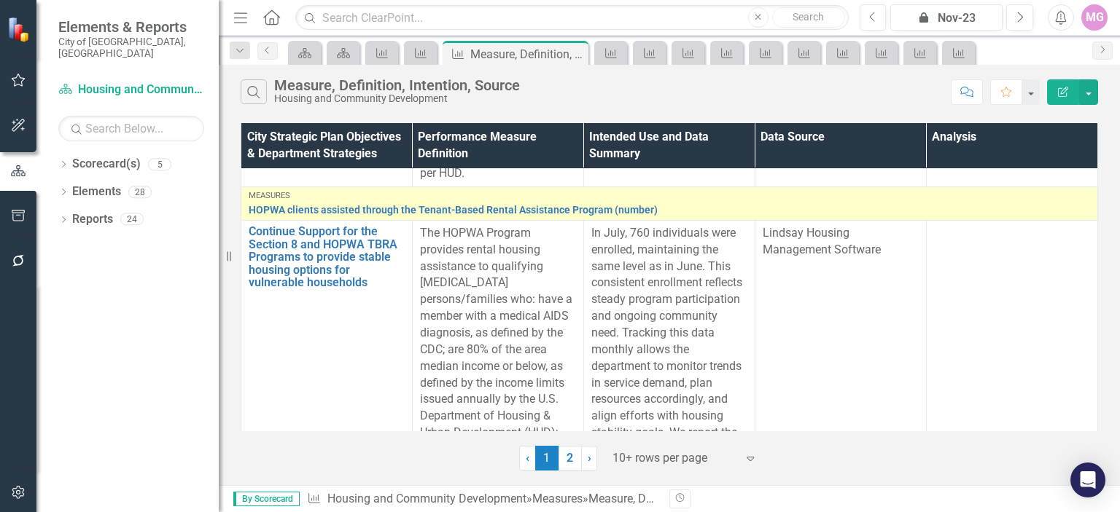
scroll to position [1144, 0]
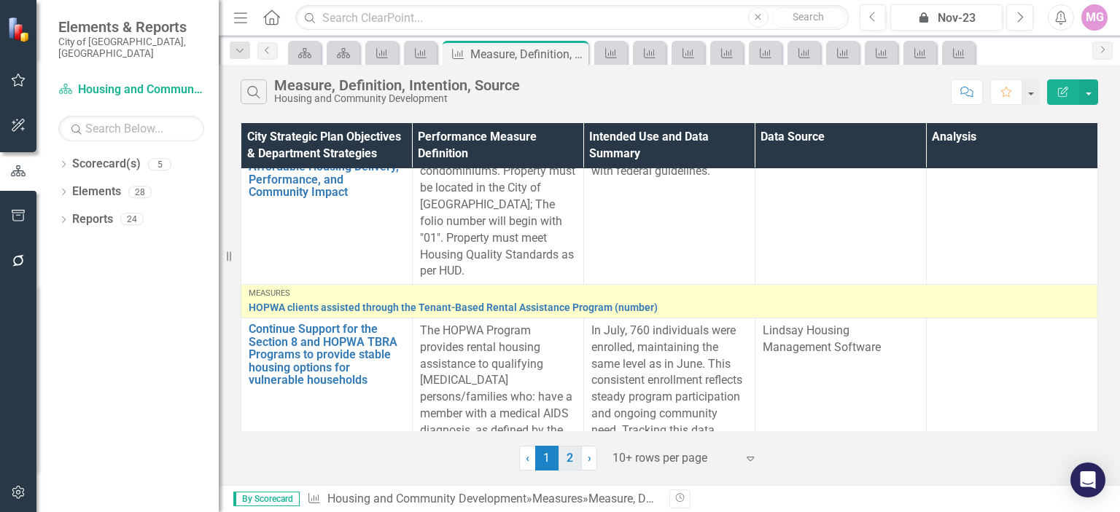
click at [568, 460] on link "2" at bounding box center [569, 458] width 23 height 25
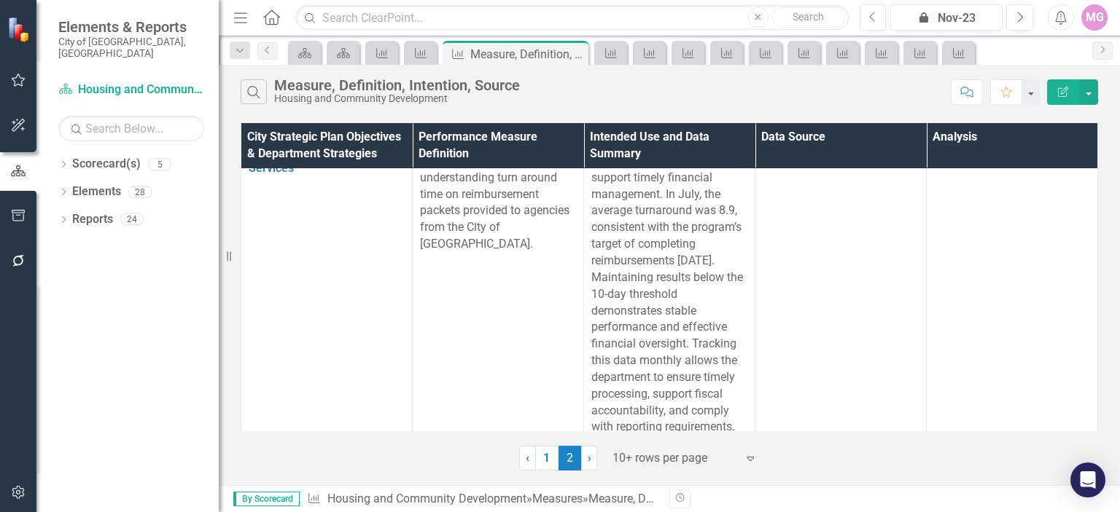
scroll to position [0, 0]
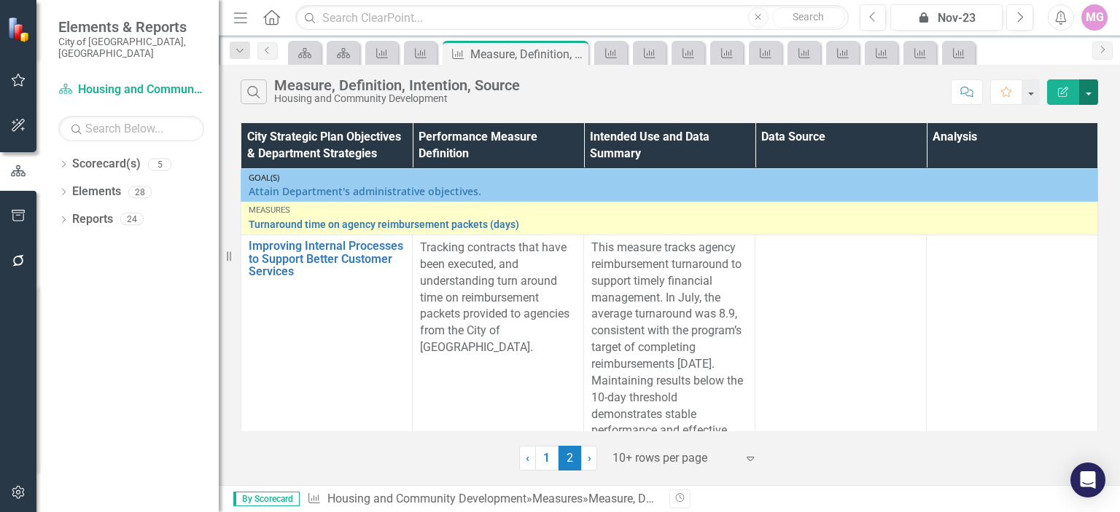
click at [1085, 88] on button "button" at bounding box center [1088, 92] width 19 height 26
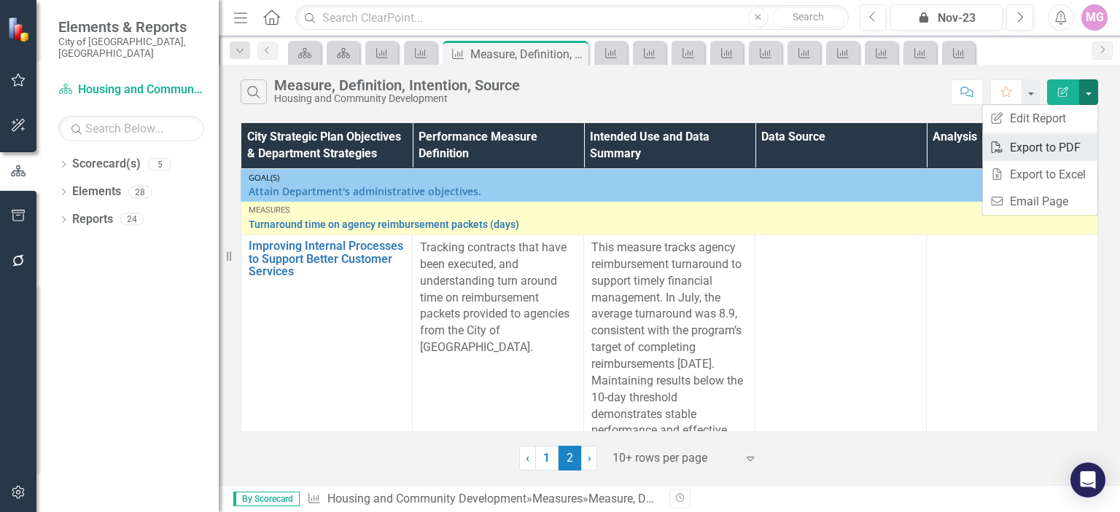
click at [1062, 142] on link "PDF Export to PDF" at bounding box center [1039, 147] width 115 height 27
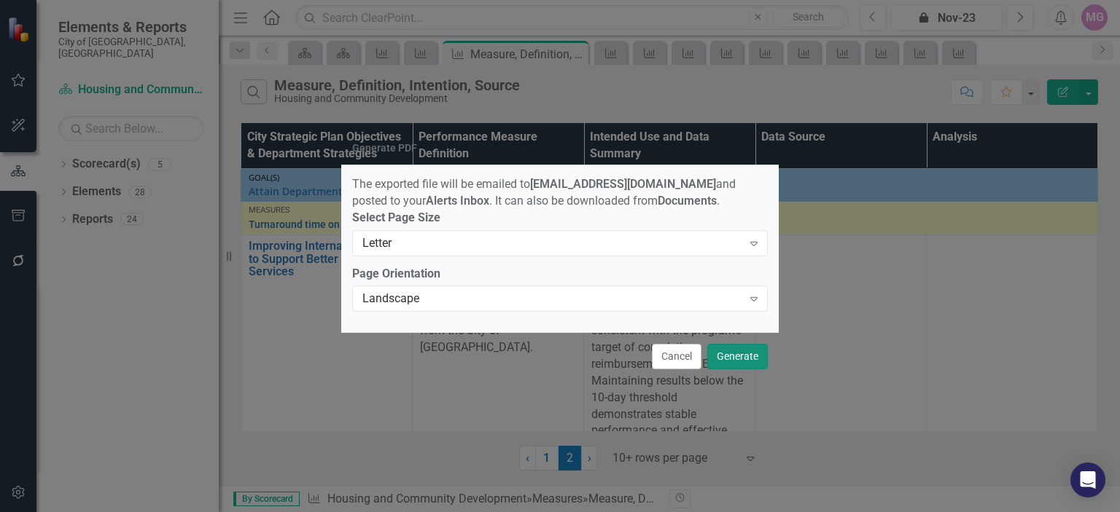
click at [735, 362] on button "Generate" at bounding box center [737, 357] width 60 height 26
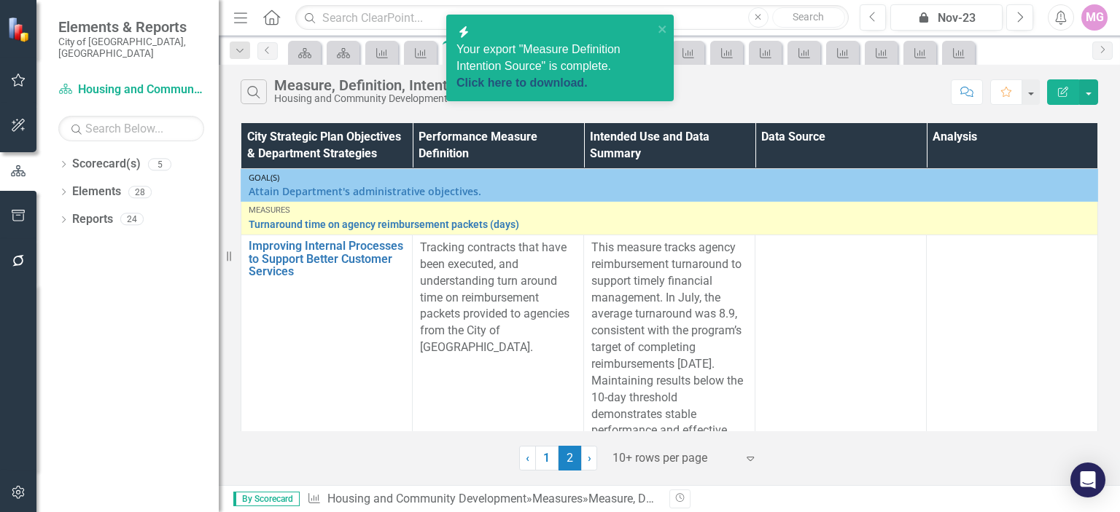
click at [555, 77] on link "Click here to download." at bounding box center [521, 83] width 131 height 12
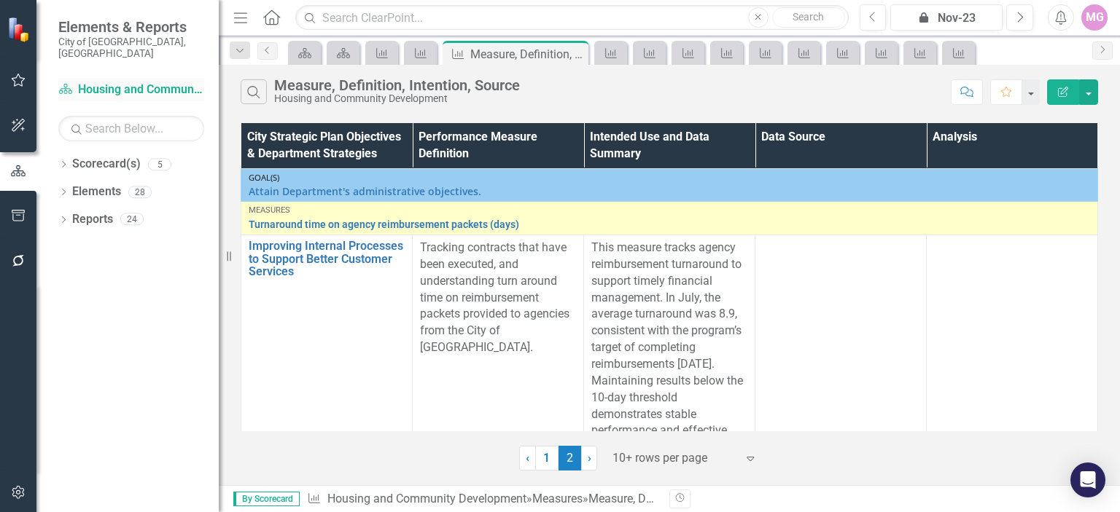
click at [108, 82] on link "Scorecard(s) Housing and Community Development" at bounding box center [131, 90] width 146 height 17
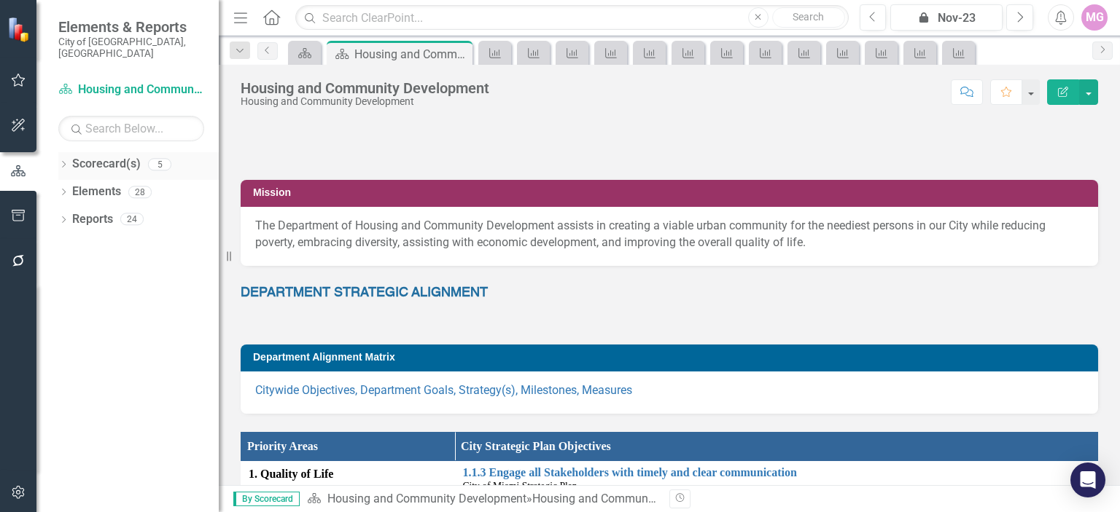
click at [99, 156] on link "Scorecard(s)" at bounding box center [106, 164] width 69 height 17
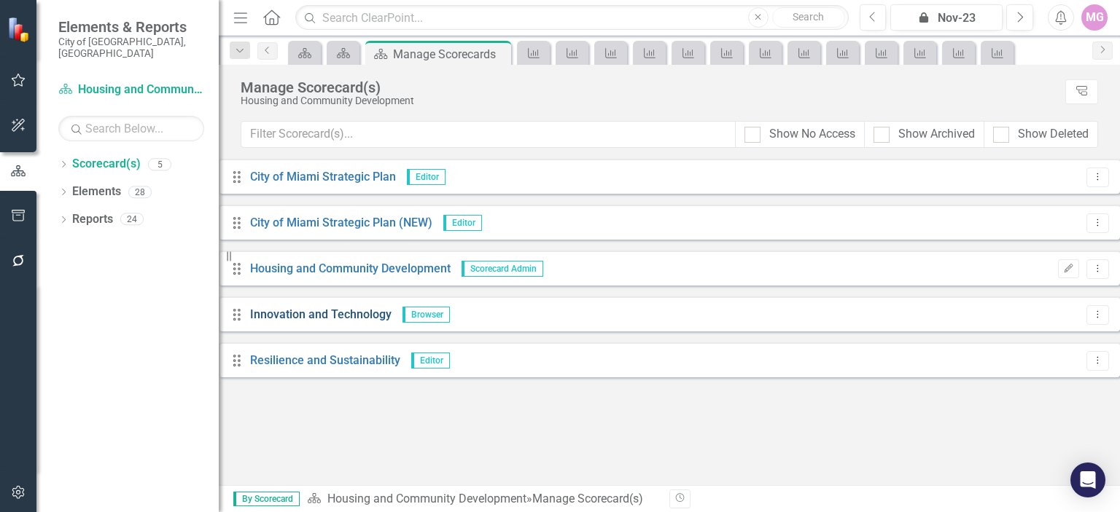
click at [387, 311] on link "Innovation and Technology" at bounding box center [320, 315] width 141 height 17
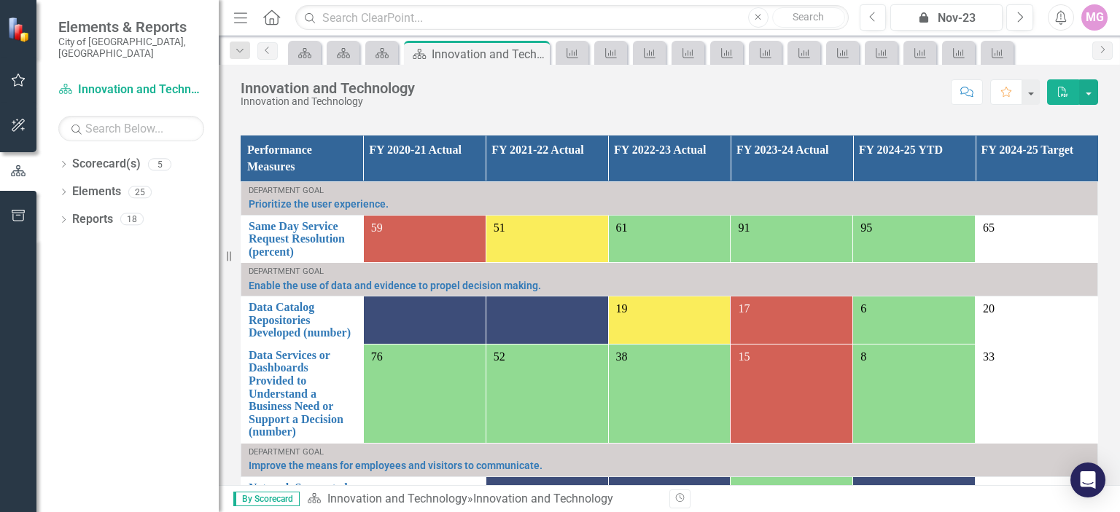
scroll to position [965, 0]
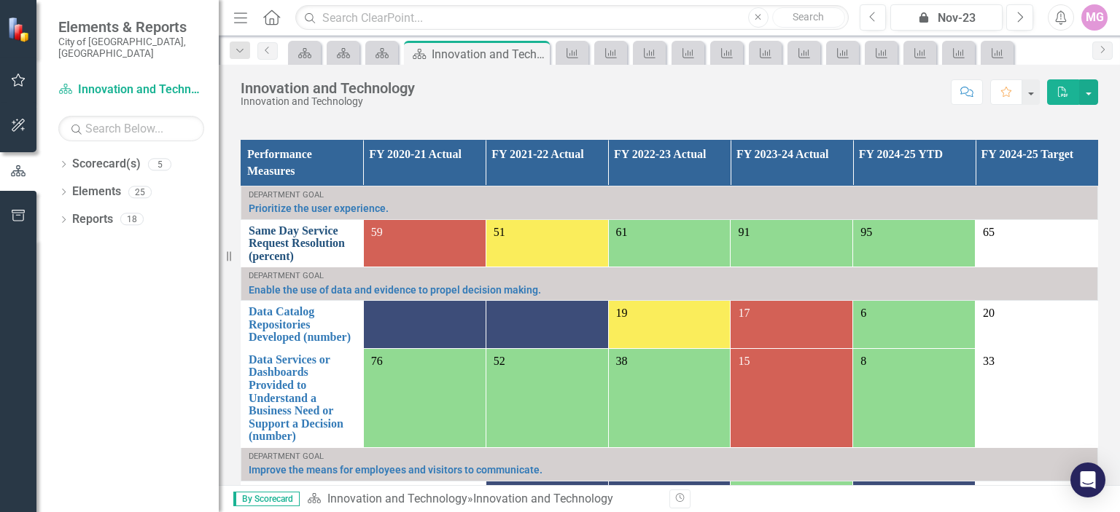
click at [270, 252] on link "Same Day Service Request Resolution (percent)" at bounding box center [302, 244] width 107 height 39
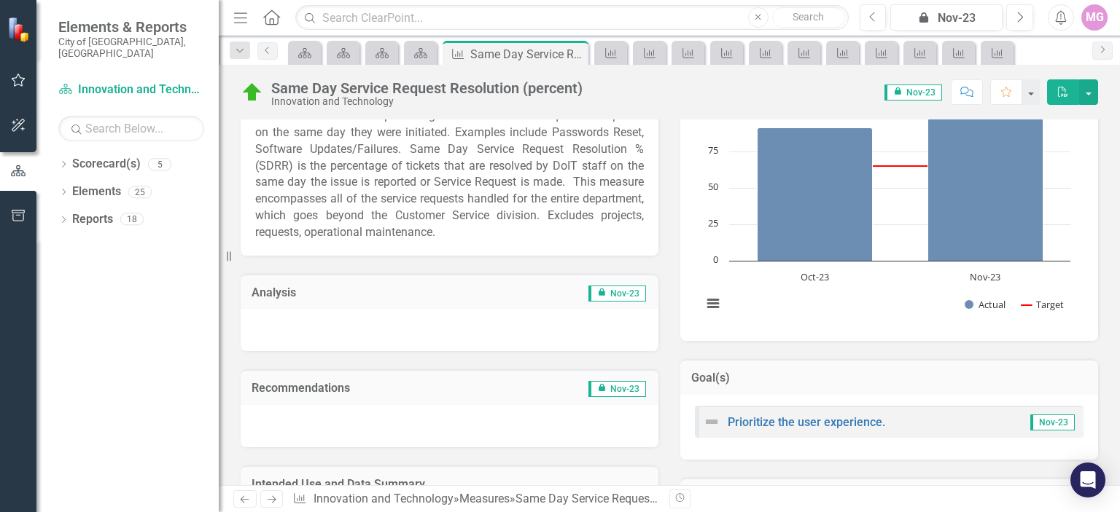
scroll to position [240, 0]
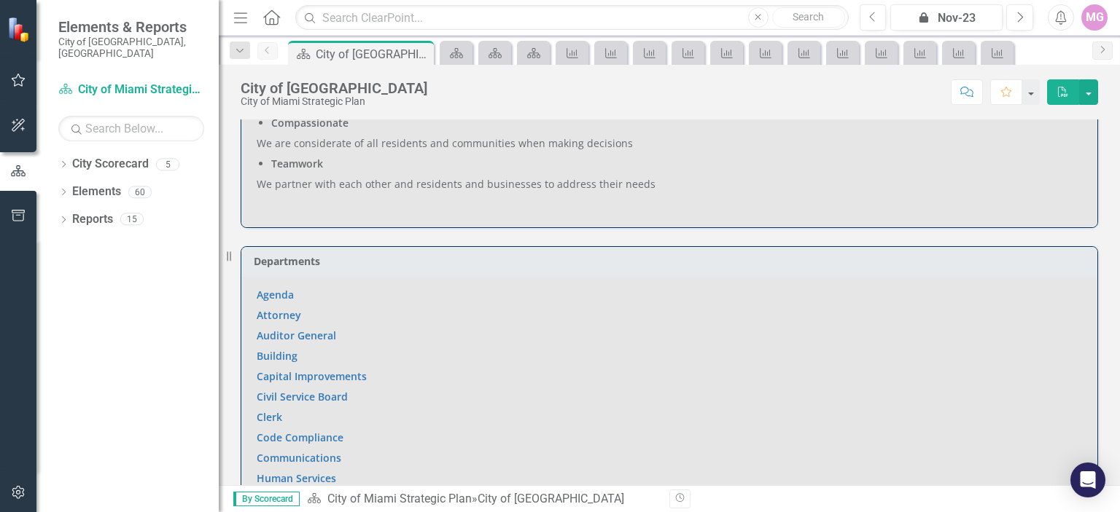
scroll to position [720, 0]
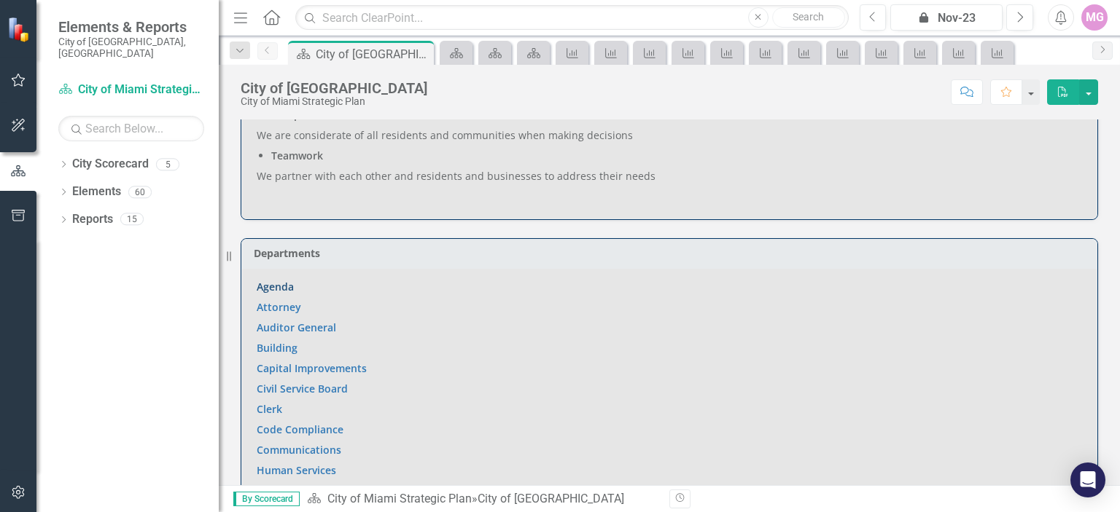
click at [286, 280] on link "Agenda" at bounding box center [275, 287] width 37 height 14
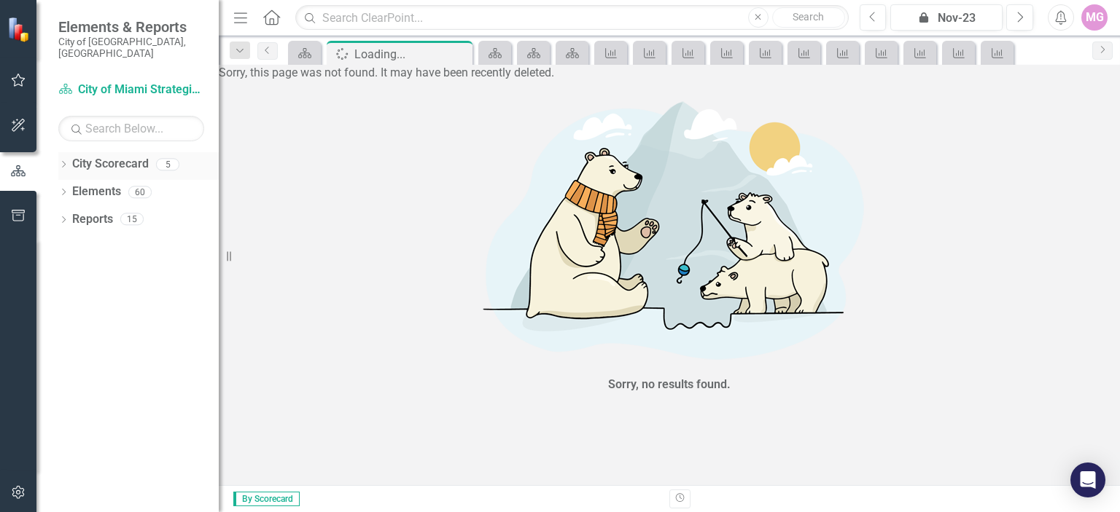
click at [112, 156] on link "City Scorecard" at bounding box center [110, 164] width 77 height 17
click at [106, 156] on link "City Scorecard" at bounding box center [110, 164] width 77 height 17
click at [136, 82] on link "City Scorecard City of Miami Strategic Plan" at bounding box center [131, 90] width 146 height 17
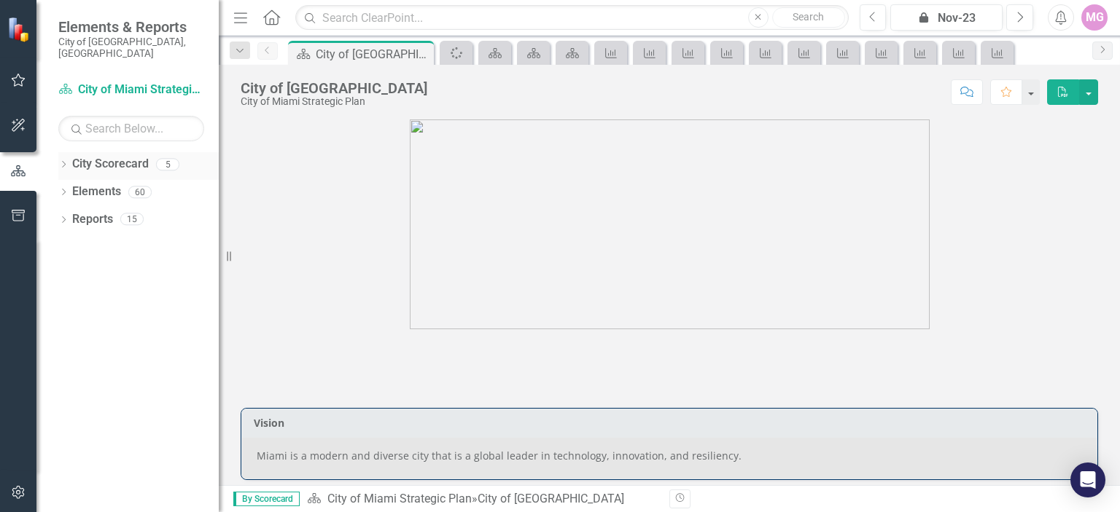
click at [128, 156] on link "City Scorecard" at bounding box center [110, 164] width 77 height 17
click at [63, 162] on icon "Dropdown" at bounding box center [63, 166] width 10 height 8
click at [138, 211] on link "City of Miami Strategic Plan (NEW)" at bounding box center [138, 219] width 160 height 17
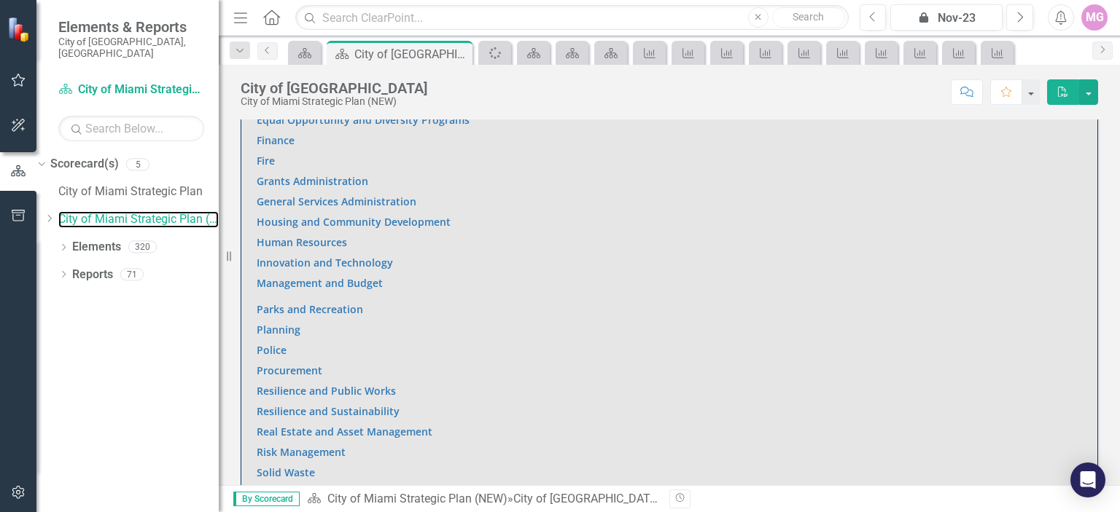
scroll to position [1349, 0]
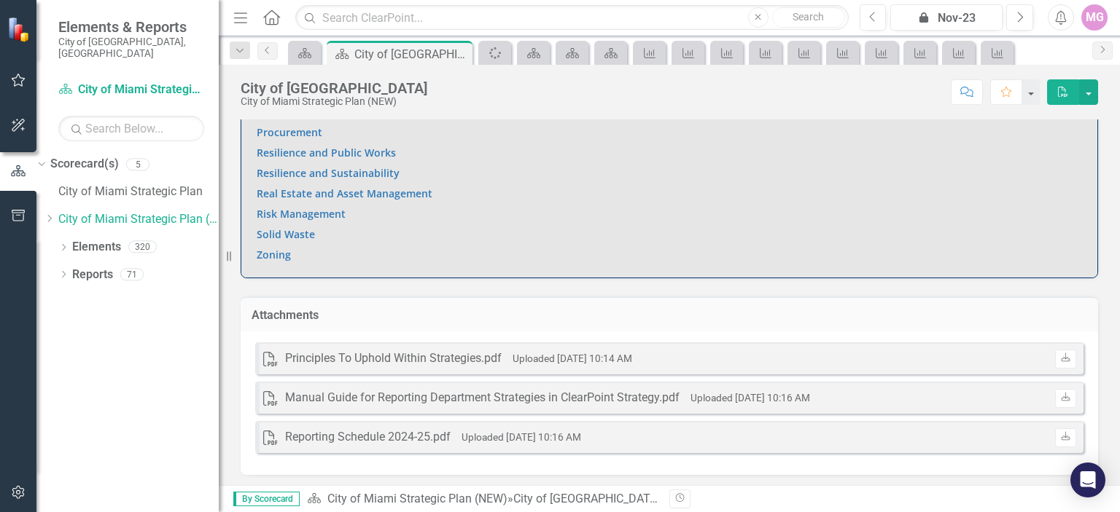
click at [558, 355] on small "Uploaded Apr 3, 2025 10:14 AM" at bounding box center [572, 359] width 120 height 12
click at [1060, 354] on icon "Download" at bounding box center [1065, 358] width 11 height 9
